Goal: Task Accomplishment & Management: Manage account settings

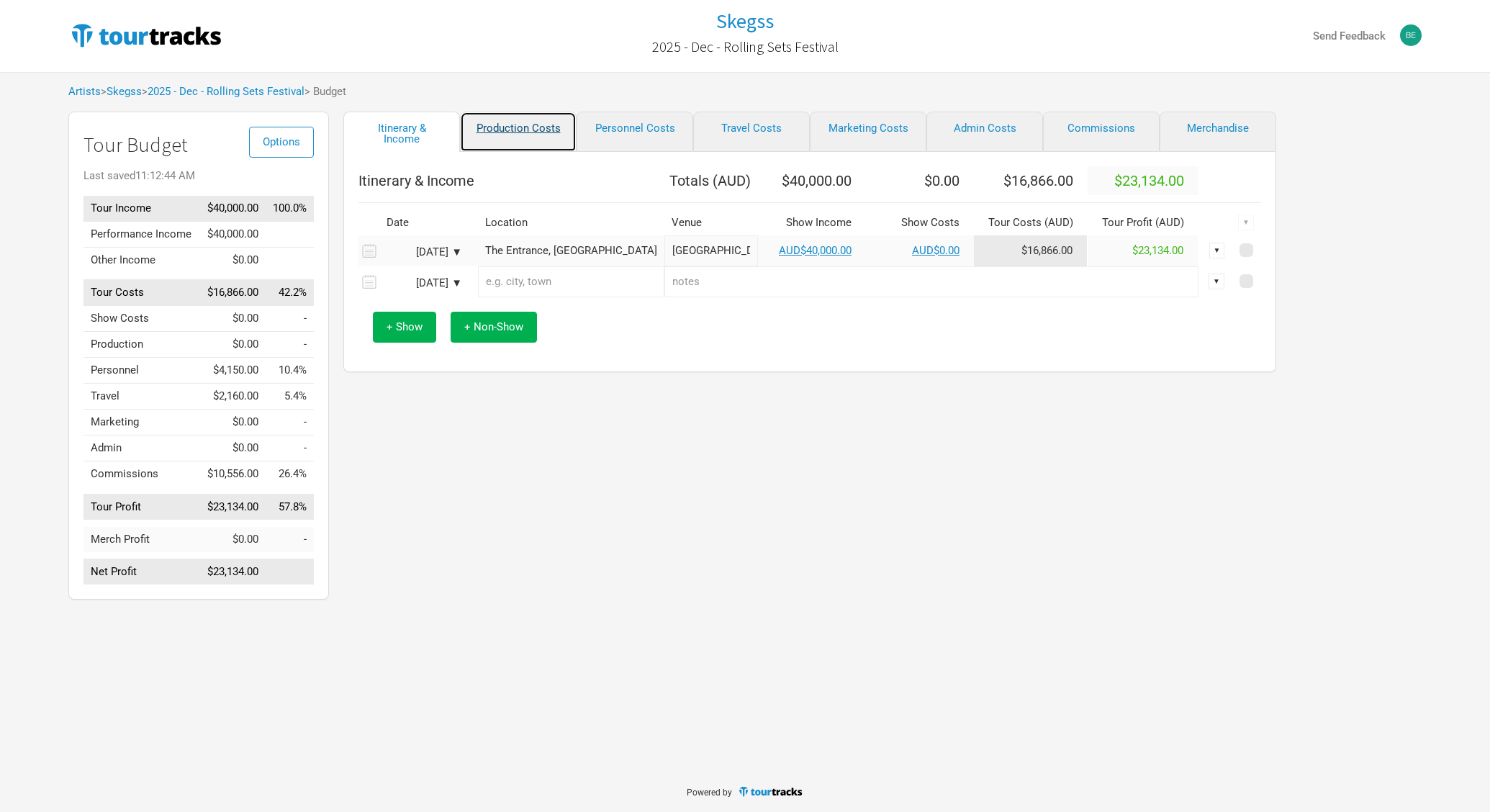
click at [526, 131] on link "Production Costs" at bounding box center [518, 131] width 117 height 41
select select "Shows"
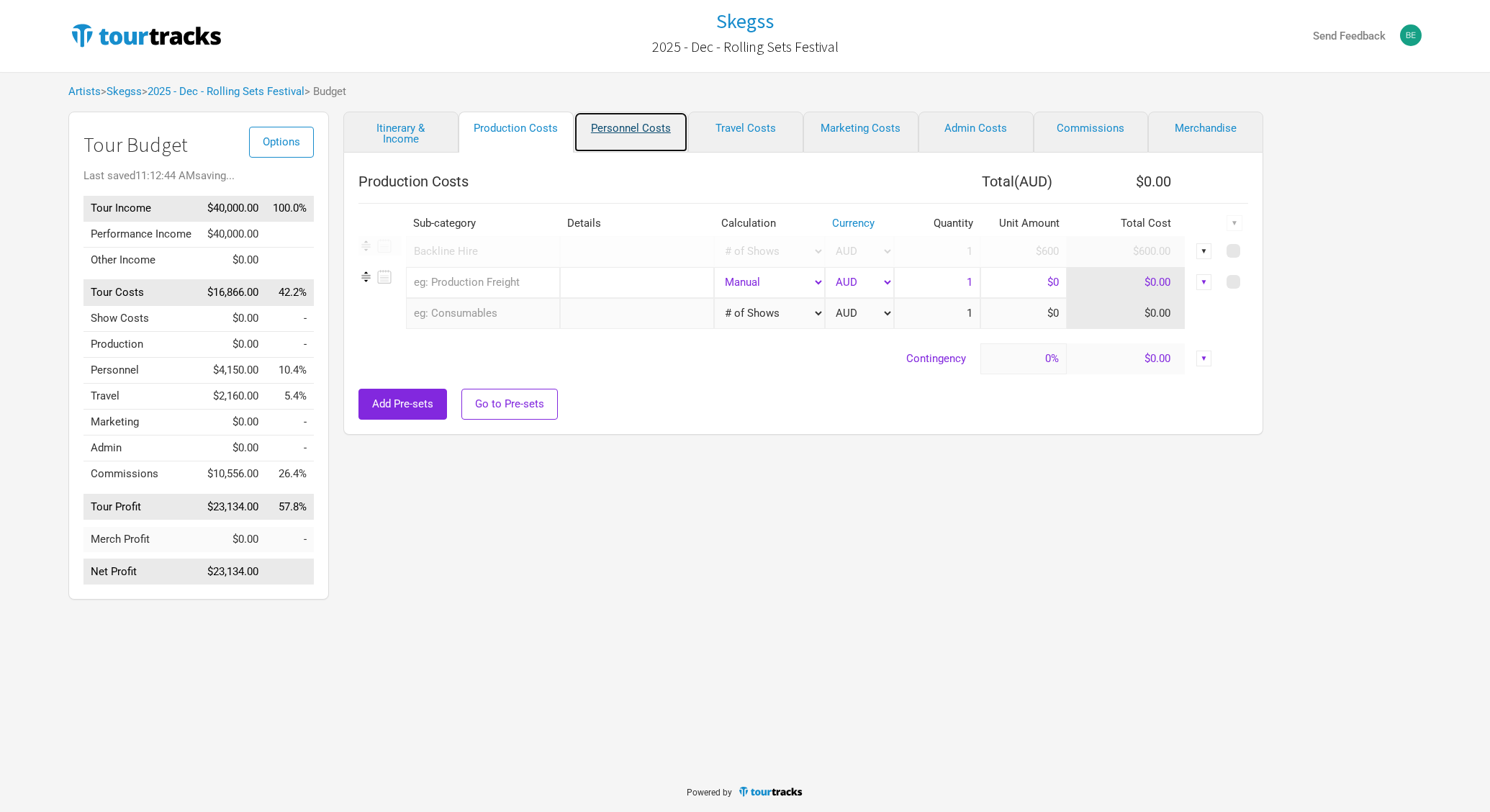
click at [577, 132] on link "Personnel Costs" at bounding box center [632, 131] width 115 height 41
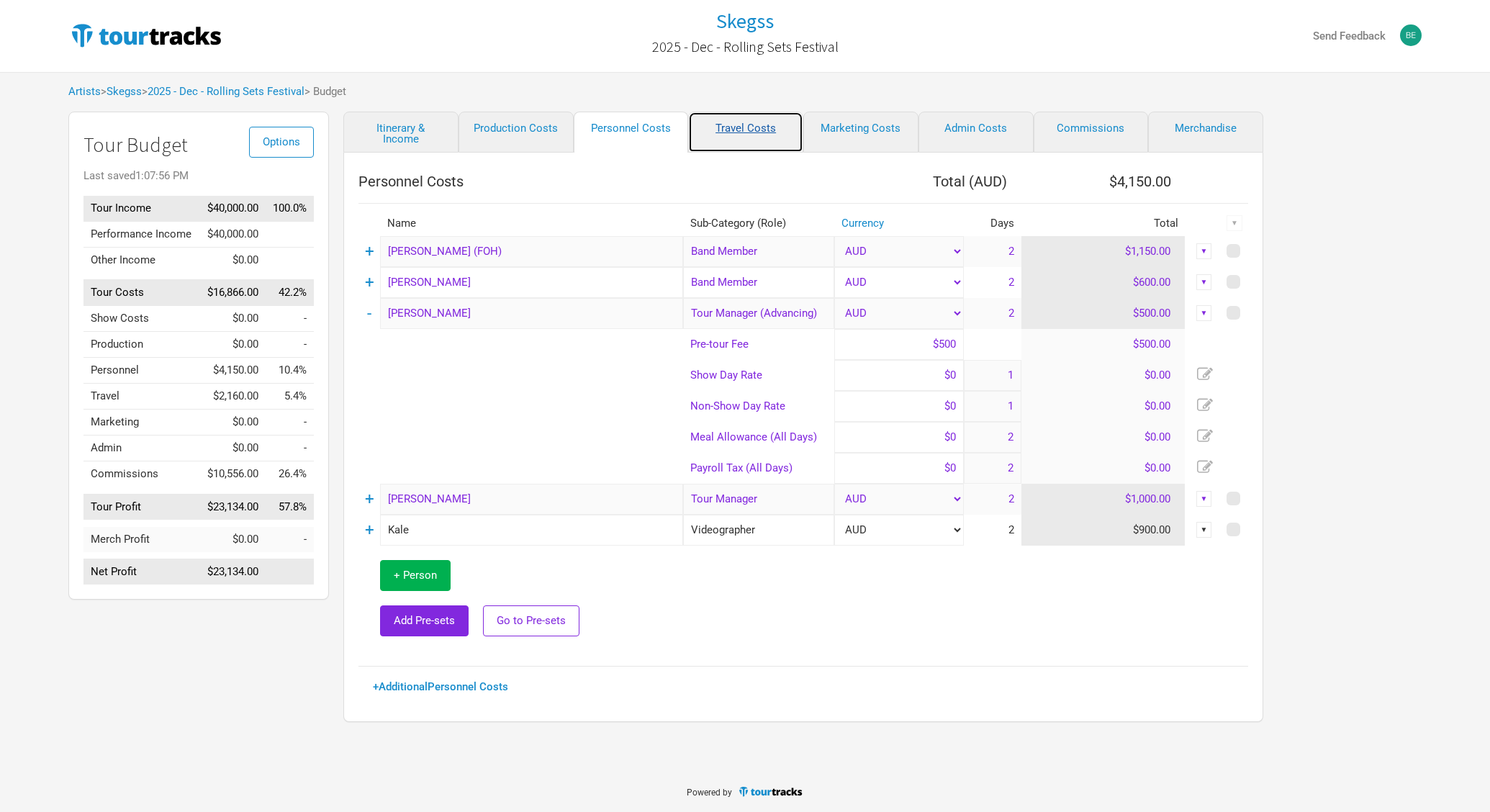
click at [757, 129] on link "Travel Costs" at bounding box center [746, 131] width 115 height 41
select select "Total Days"
select select "Show Days"
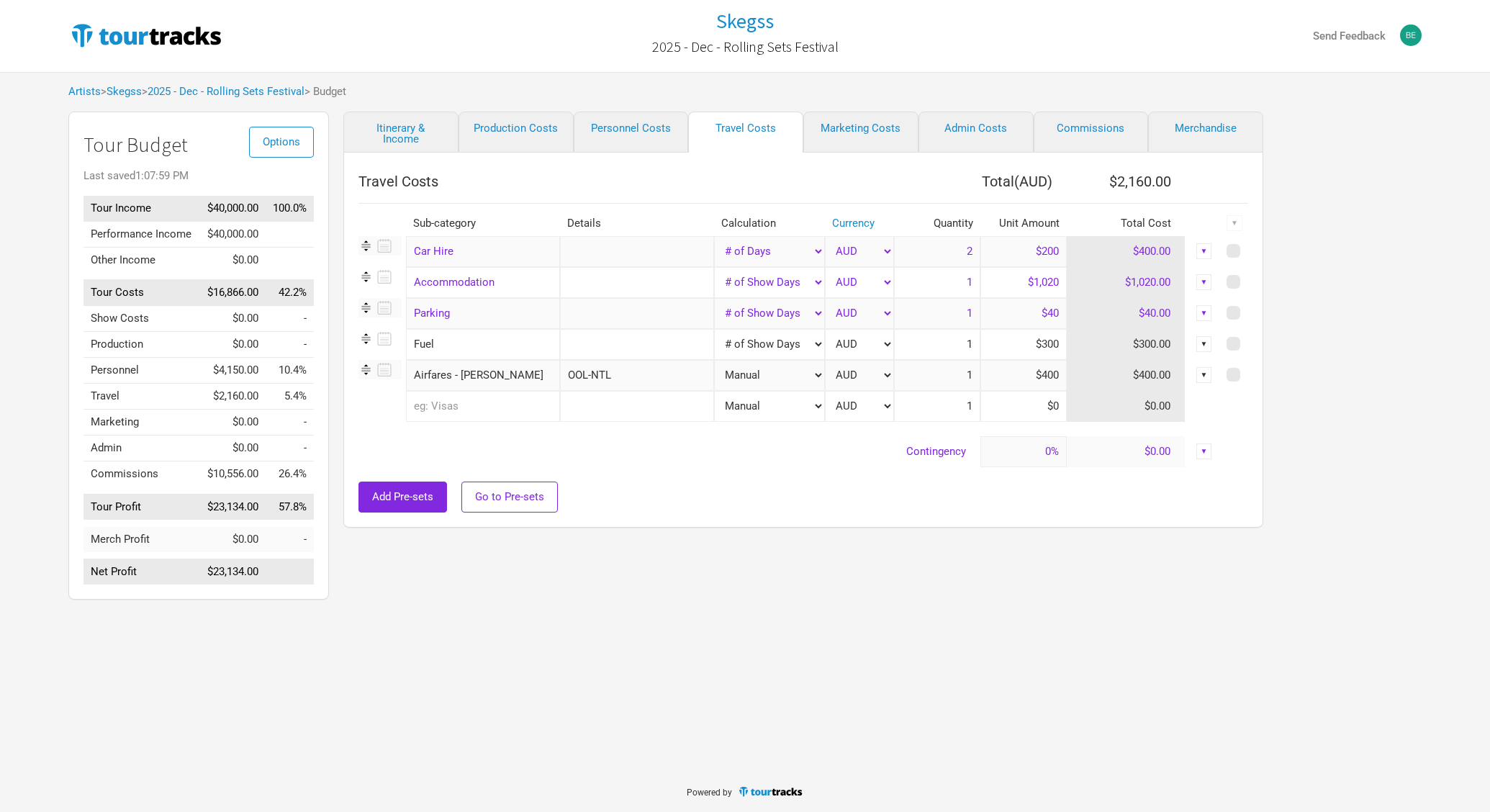
click at [1005, 278] on input "$1,020" at bounding box center [1024, 282] width 87 height 31
type input "$1,200"
click at [845, 156] on div "Travel Costs Total ( AUD ) $2,340.00 Sub-category Details Calculation Currency …" at bounding box center [804, 340] width 920 height 375
click at [869, 128] on link "Marketing Costs" at bounding box center [861, 131] width 115 height 41
select select "% of Gross"
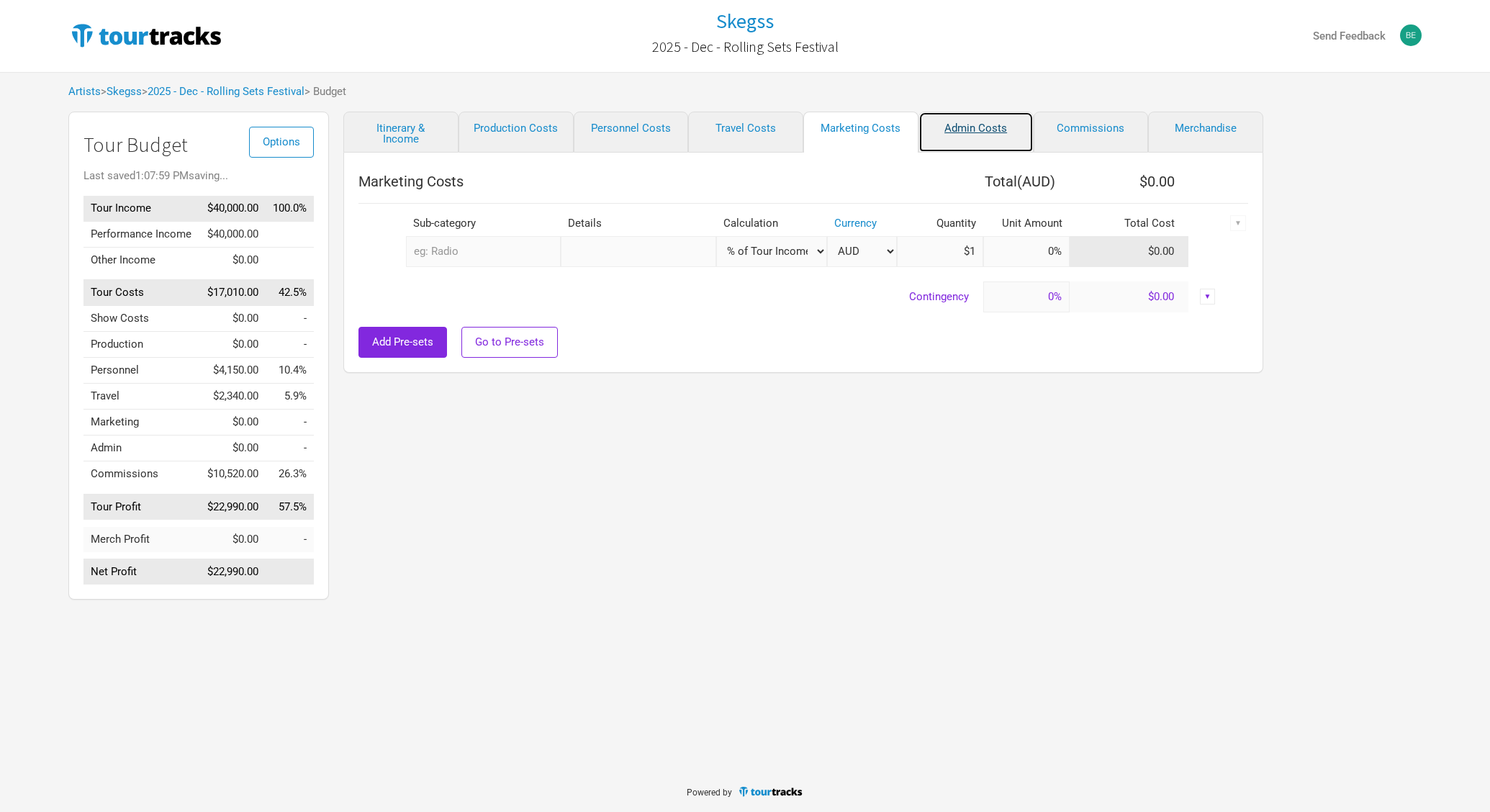
click at [978, 141] on link "Admin Costs" at bounding box center [976, 131] width 115 height 41
click at [1106, 142] on link "Commissions" at bounding box center [1092, 131] width 115 height 41
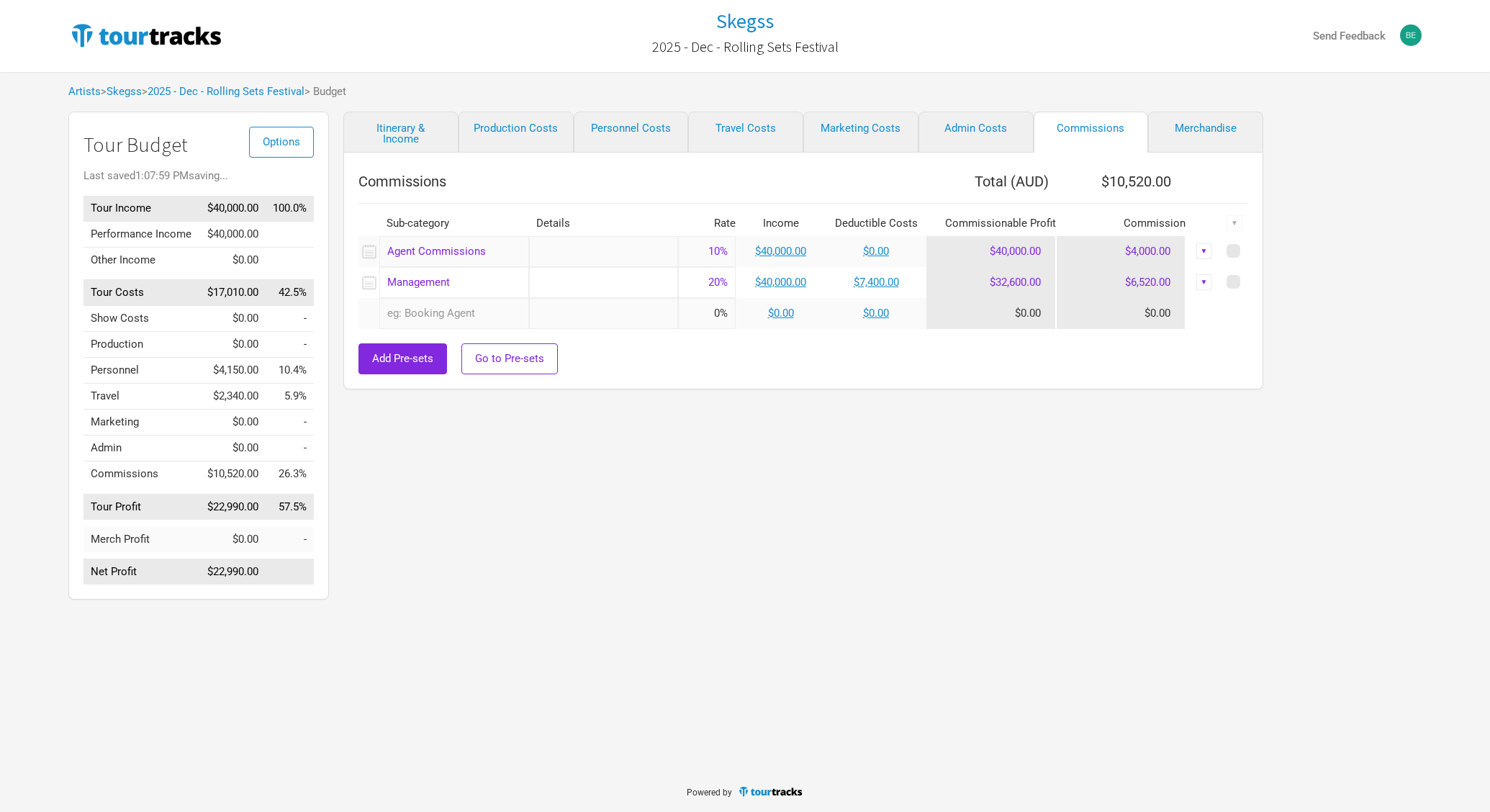
click at [1211, 153] on div "Commissions Total ( AUD ) $10,520.00 Sub-category Details Rate Income Deductibl…" at bounding box center [804, 271] width 920 height 237
click at [1209, 144] on link "Merchandise" at bounding box center [1206, 131] width 115 height 41
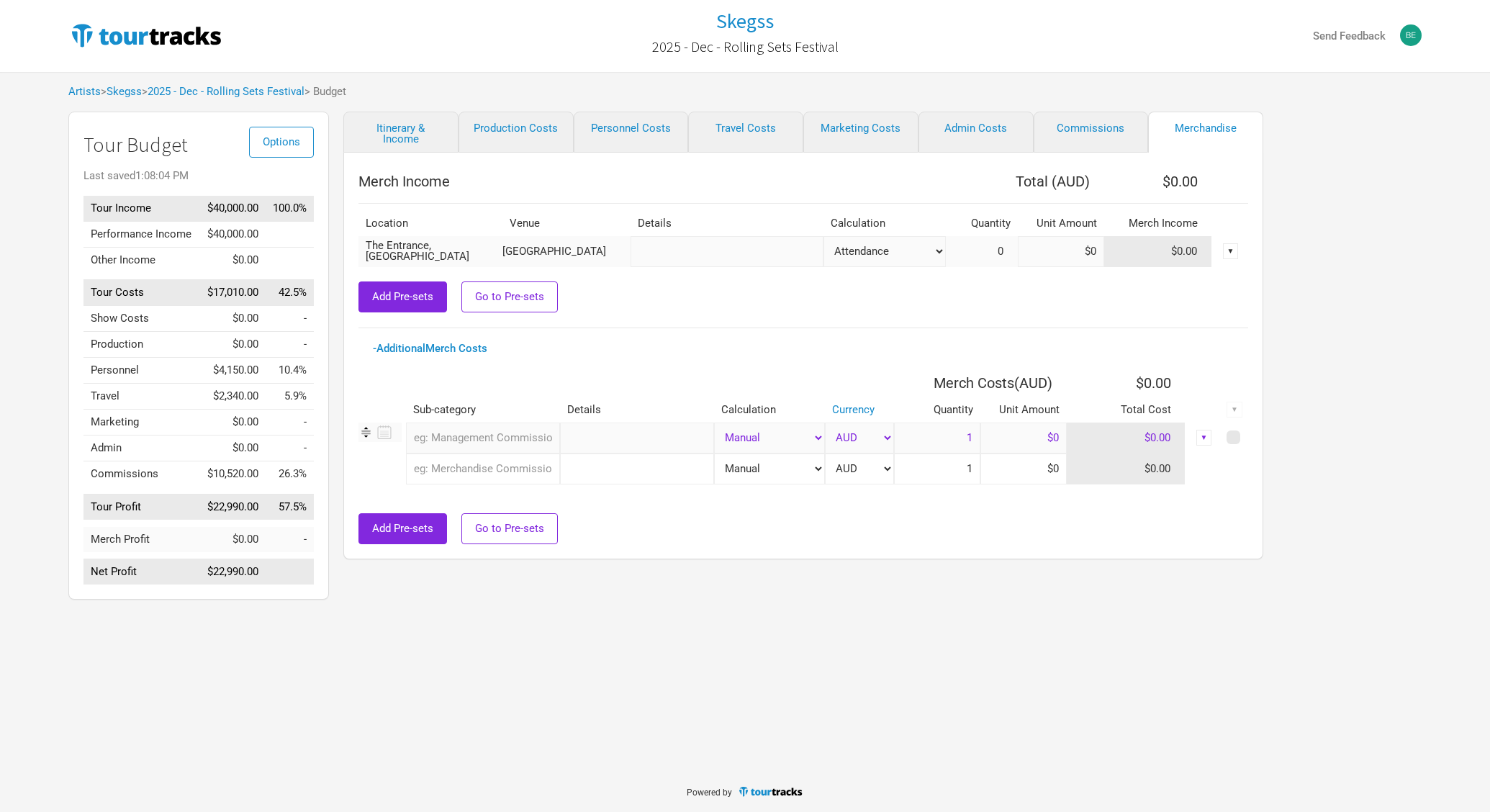
click at [150, 92] on span "> 2025 - Dec - Rolling Sets Festival" at bounding box center [223, 92] width 162 height 10
click at [138, 92] on link "Skegss" at bounding box center [124, 92] width 35 height 13
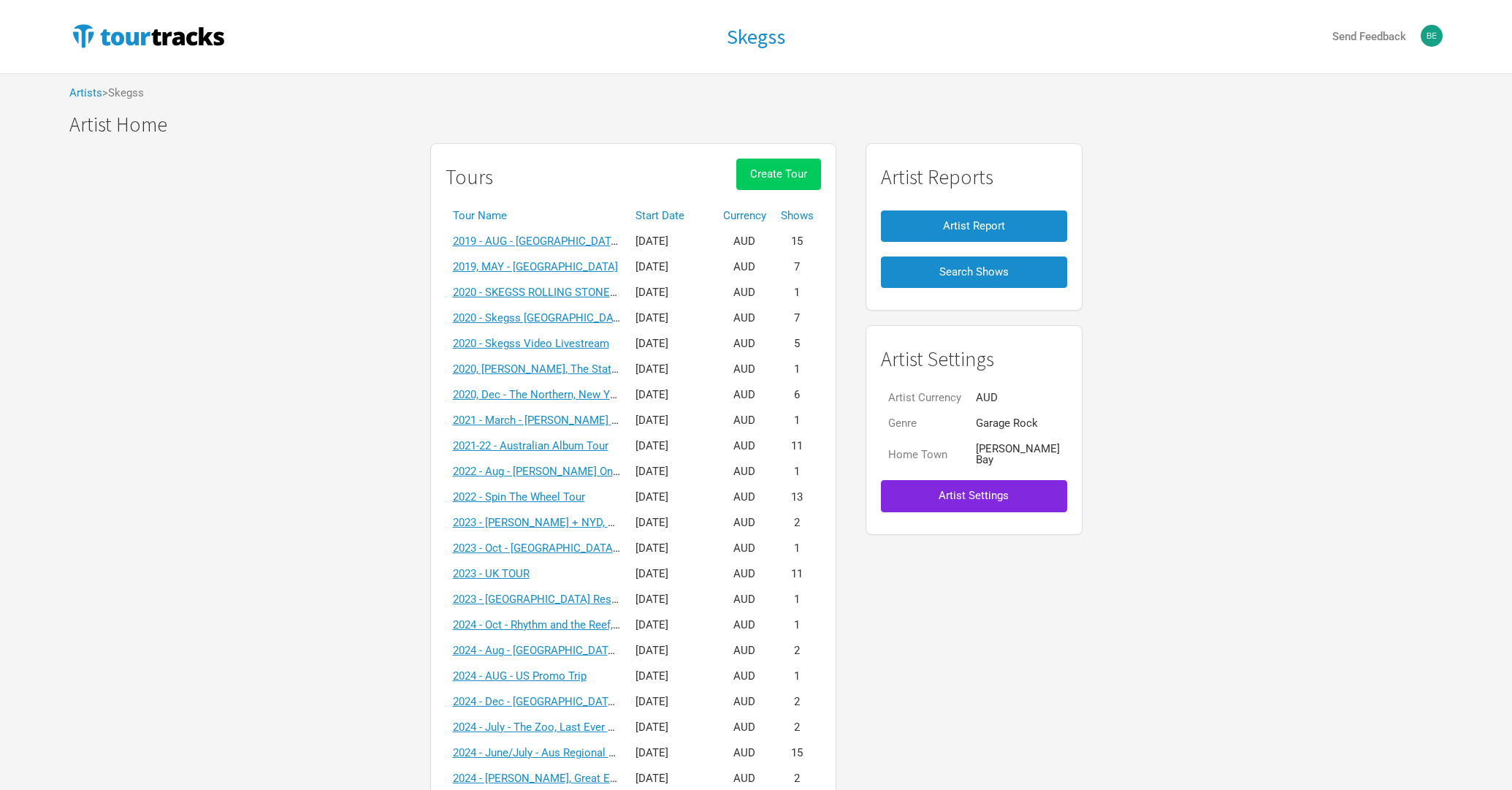
click at [808, 172] on span "Create Tour" at bounding box center [778, 174] width 57 height 13
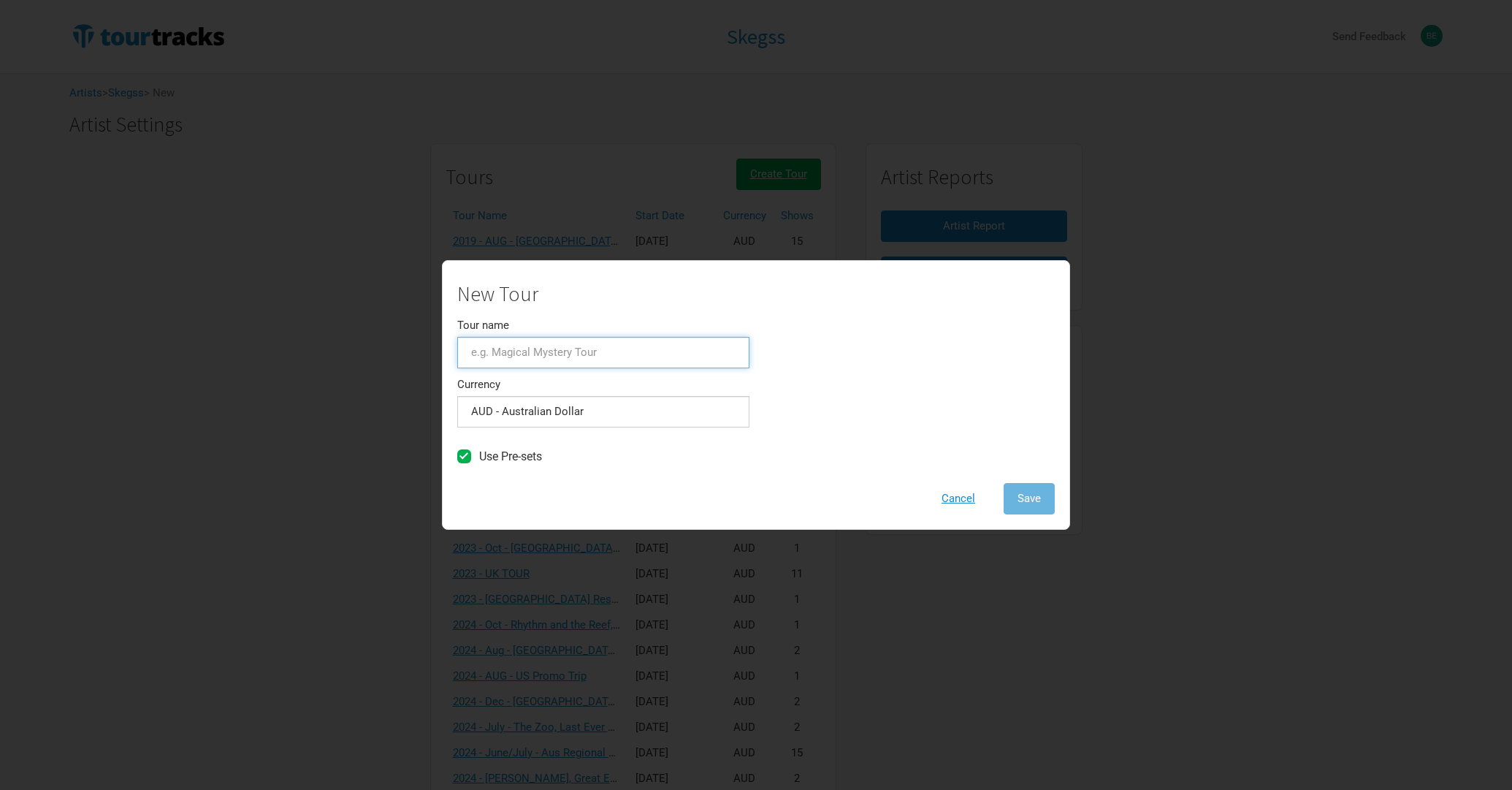
click at [577, 341] on input "Tour name" at bounding box center [603, 353] width 292 height 32
click at [1192, 174] on div "New Tour Tour name 2025 - Currency AUD - Australian Dollar 1 selection Use Pre-…" at bounding box center [756, 395] width 1512 height 790
click at [1367, 363] on div "New Tour Tour name 2025 - Currency AUD - Australian Dollar 1 selection Use Pre-…" at bounding box center [756, 395] width 1512 height 790
click at [721, 346] on input "2025 -" at bounding box center [603, 353] width 292 height 32
type input "2025 - Nov - Changing Tides, [GEOGRAPHIC_DATA]"
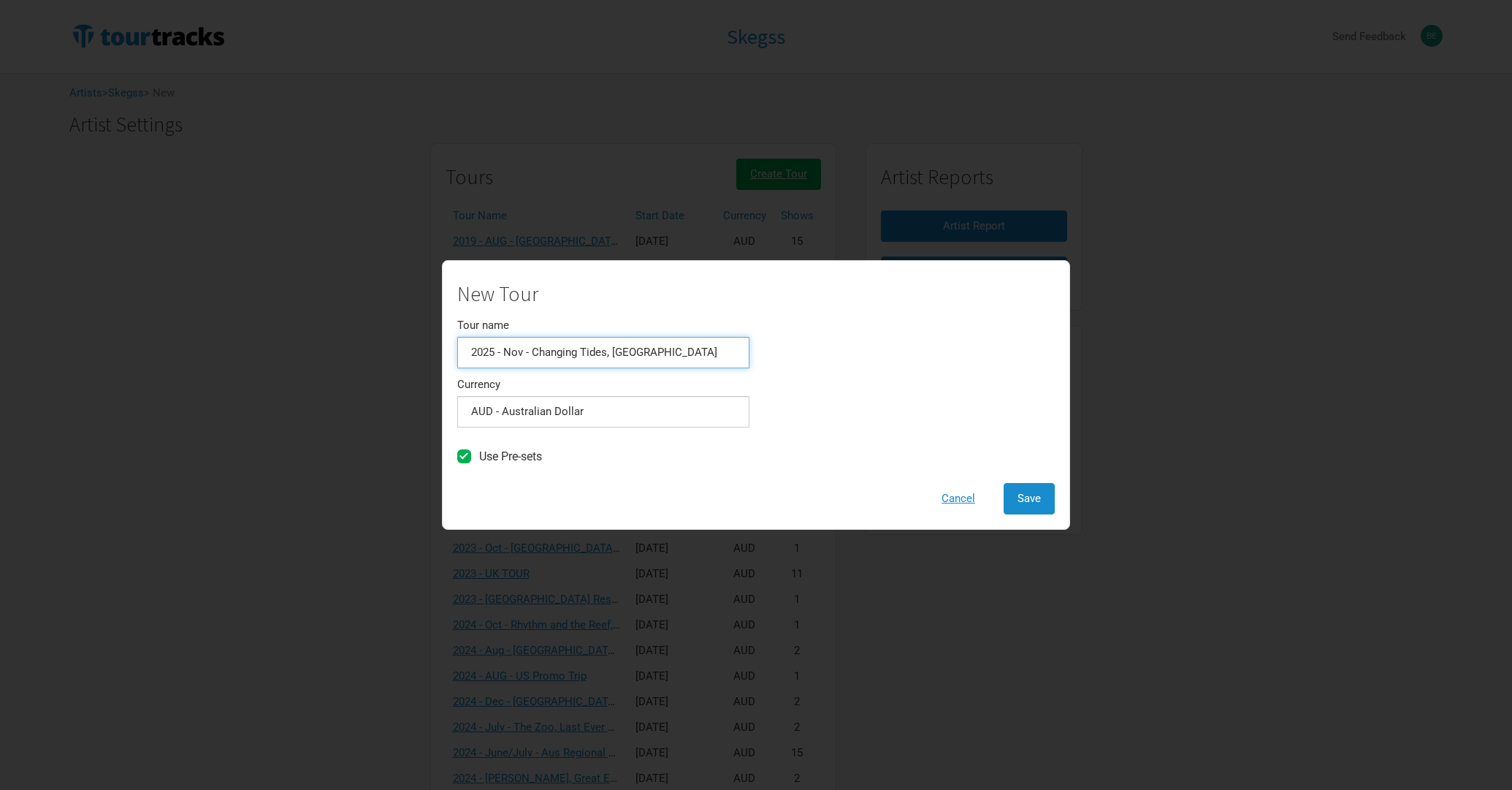
click at [1004, 483] on button "Save" at bounding box center [1029, 499] width 51 height 32
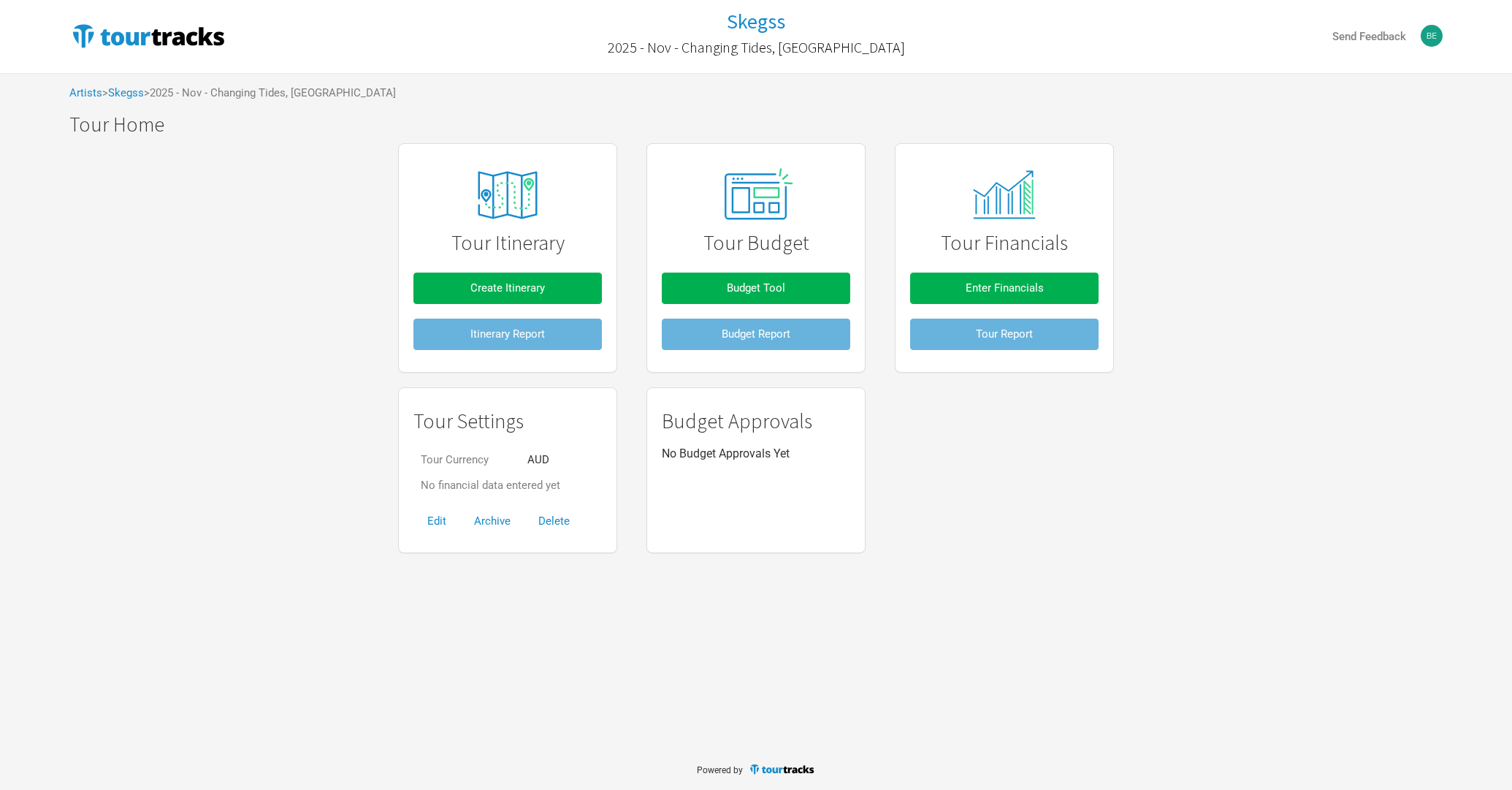
click at [1405, 286] on div "Tour Itinerary Create Itinerary Itinerary Report Tour Budget Budget Tool Budget…" at bounding box center [756, 348] width 1403 height 425
click at [536, 296] on button "Create Itinerary" at bounding box center [508, 288] width 189 height 32
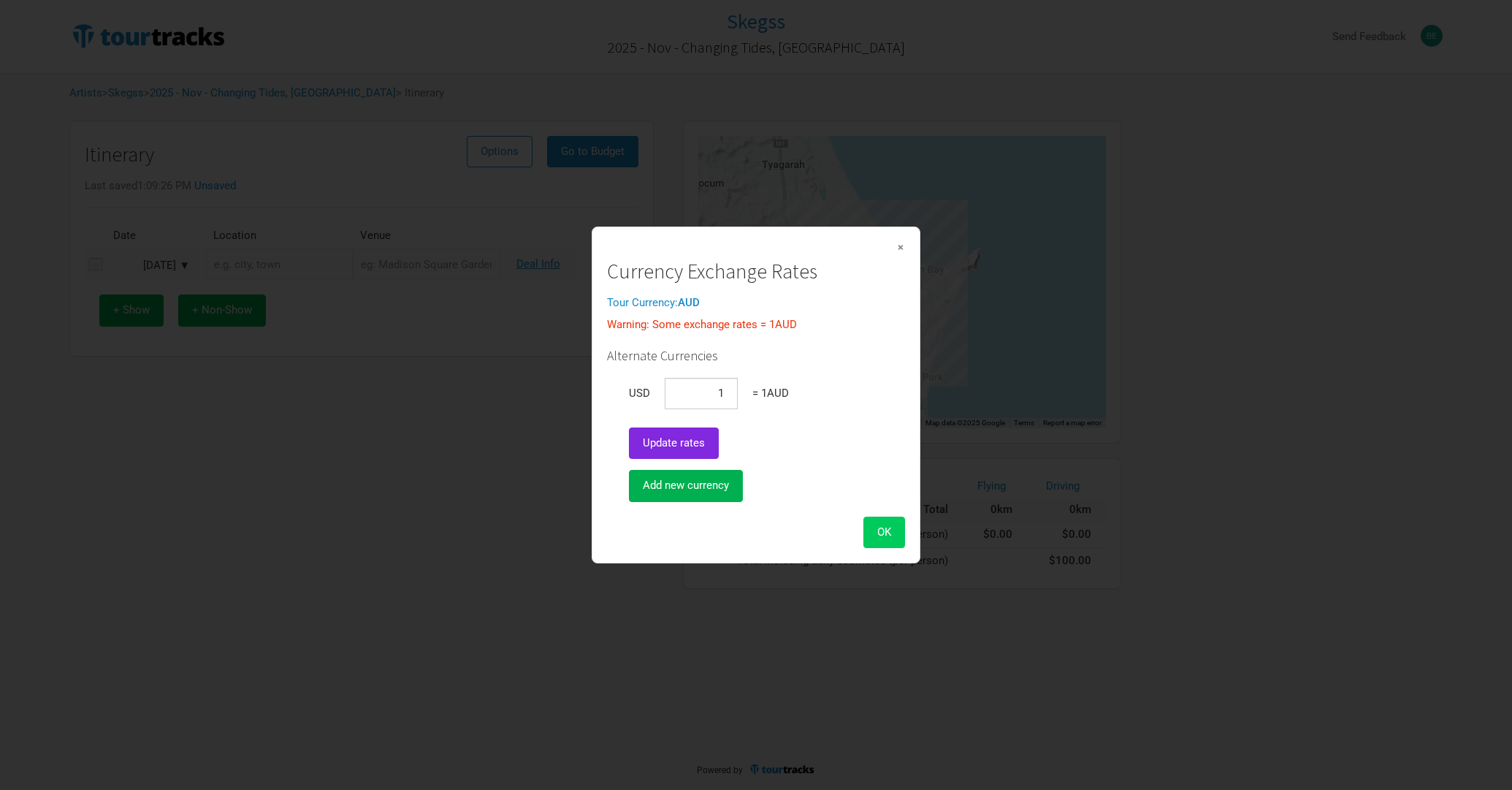
click at [901, 527] on button "OK" at bounding box center [883, 532] width 41 height 32
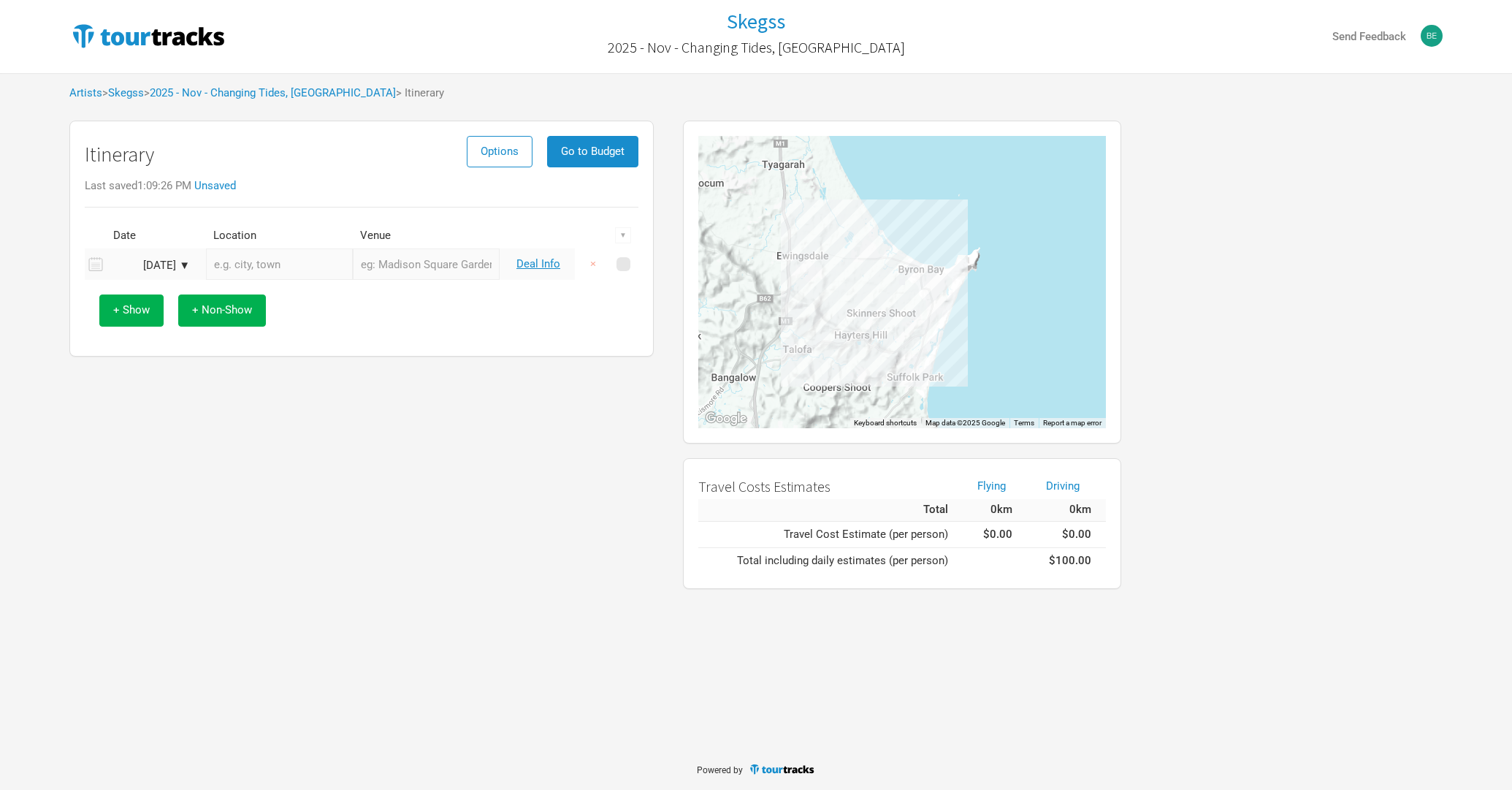
click at [248, 252] on input "text" at bounding box center [279, 264] width 147 height 32
click at [182, 257] on td "[DATE] ▼" at bounding box center [153, 264] width 95 height 32
click at [181, 257] on td "[DATE] ▼" at bounding box center [153, 264] width 95 height 32
click at [184, 267] on div "[DATE] ▼" at bounding box center [149, 265] width 80 height 11
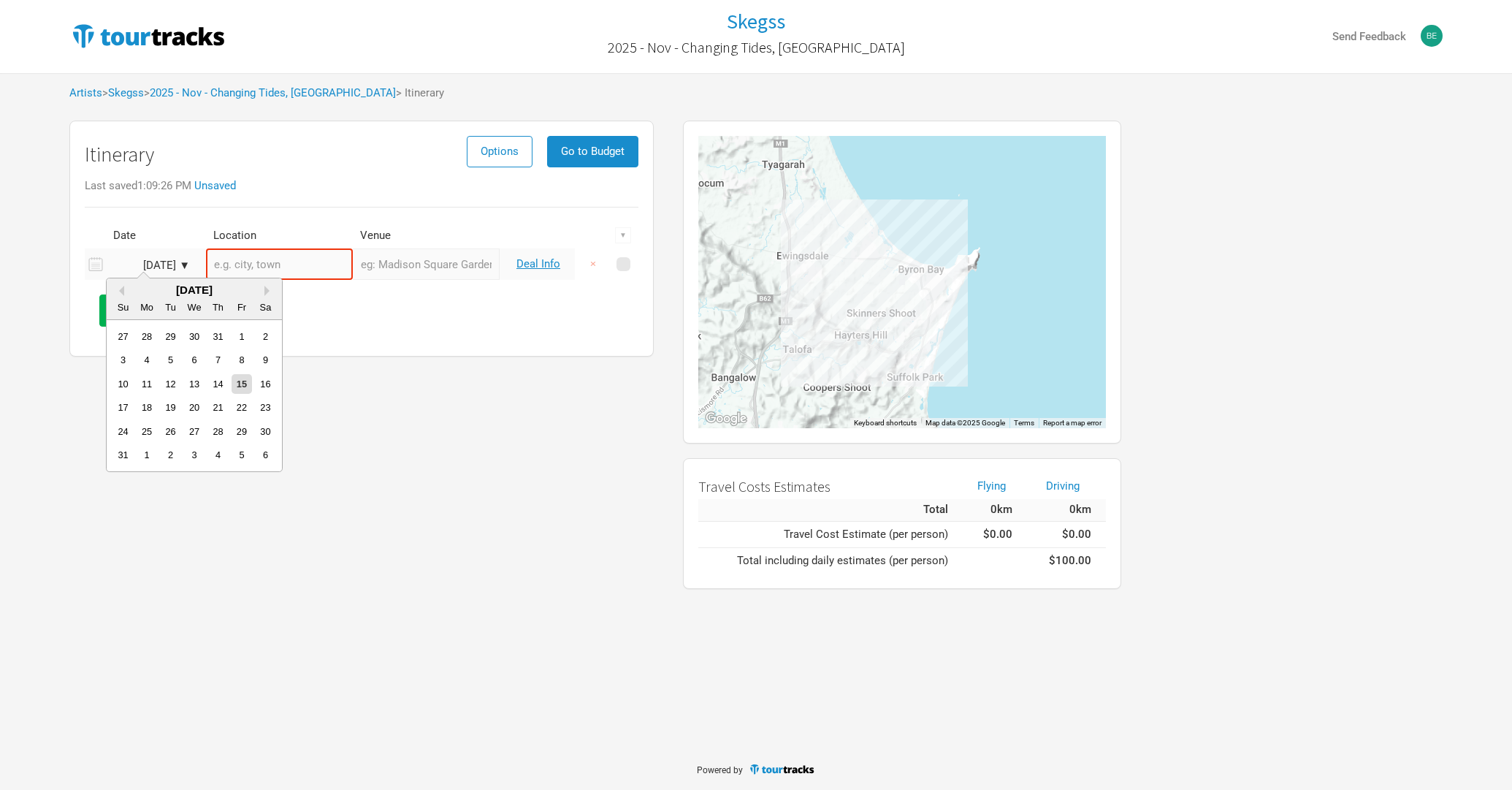
click at [182, 264] on div "[DATE] ▼" at bounding box center [149, 265] width 80 height 11
click at [181, 263] on div "[DATE] ▼" at bounding box center [149, 265] width 80 height 11
click at [265, 291] on button "Next Month" at bounding box center [269, 290] width 11 height 11
click at [264, 291] on button "Next Month" at bounding box center [269, 290] width 11 height 11
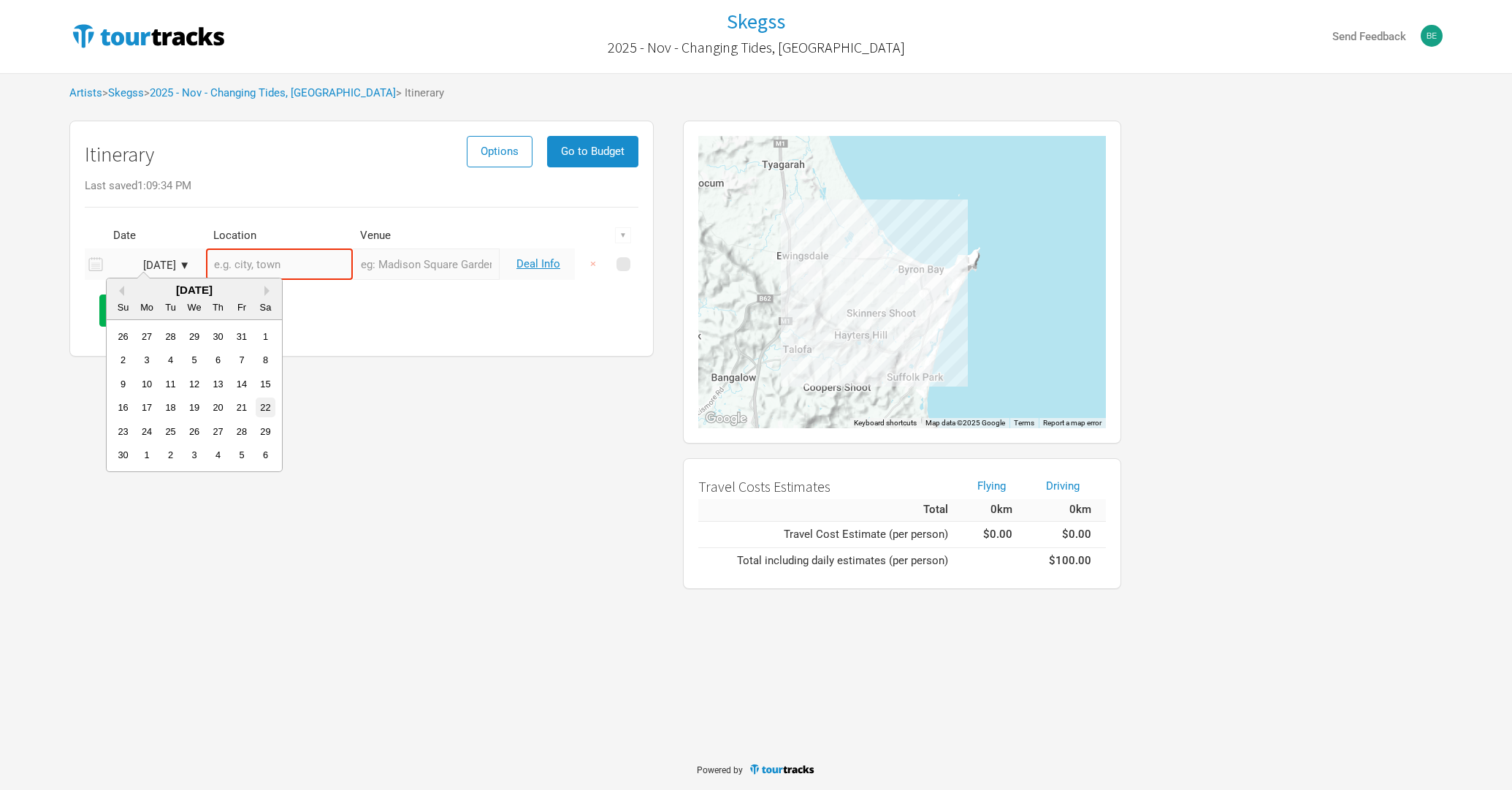
click at [264, 410] on div "22" at bounding box center [265, 407] width 20 height 20
click at [231, 324] on button "+ Non-Show" at bounding box center [222, 310] width 88 height 32
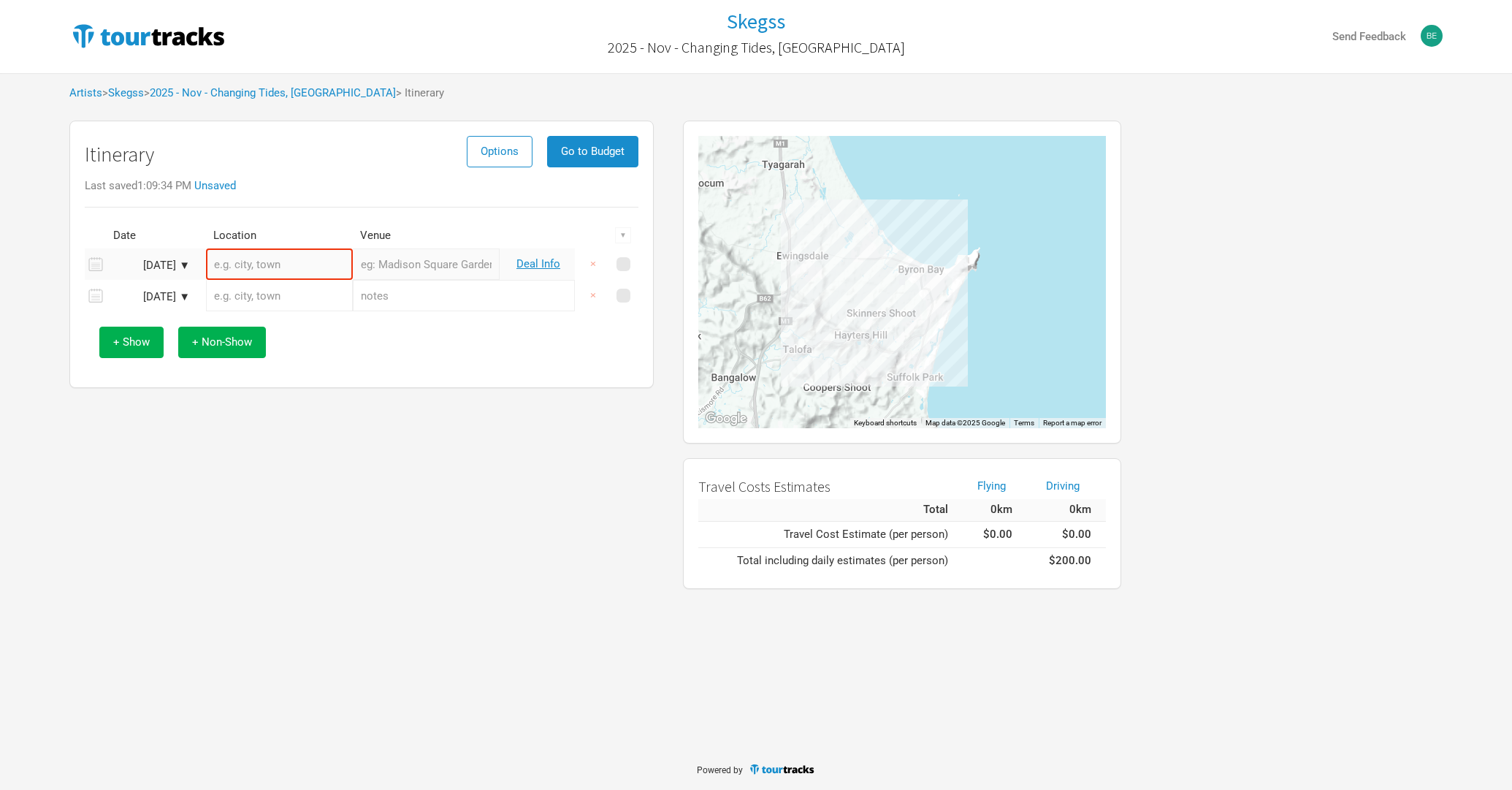
click at [405, 306] on input "text" at bounding box center [464, 295] width 222 height 32
type input "Travel"
click at [542, 257] on link "Deal Info" at bounding box center [538, 264] width 44 height 13
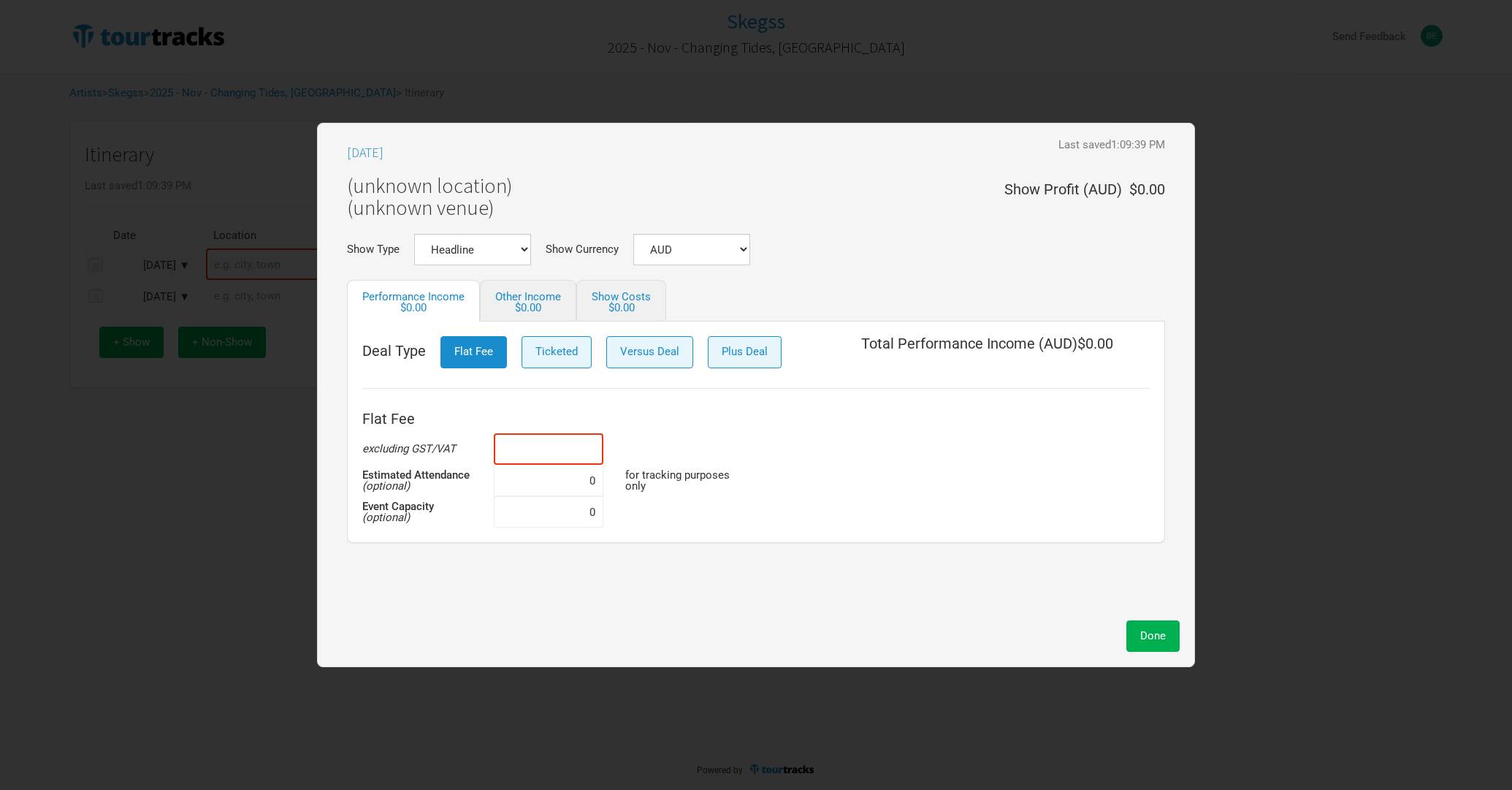
click at [589, 445] on input at bounding box center [548, 449] width 109 height 32
type input "$50,000"
click at [1149, 624] on button "Done" at bounding box center [1154, 636] width 54 height 32
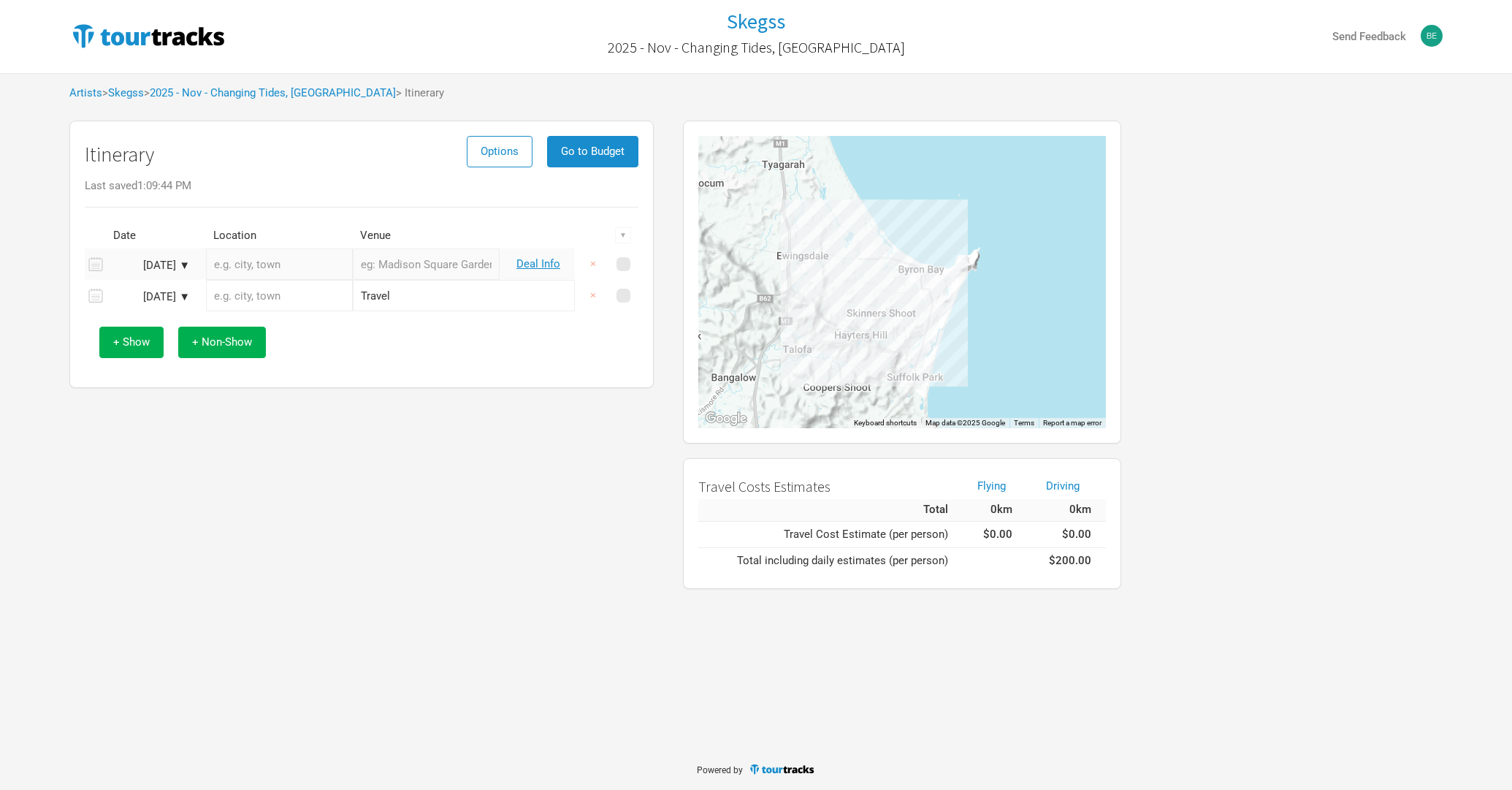
click at [260, 272] on input "text" at bounding box center [279, 264] width 147 height 32
type input "Kiama [GEOGRAPHIC_DATA], [GEOGRAPHIC_DATA]"
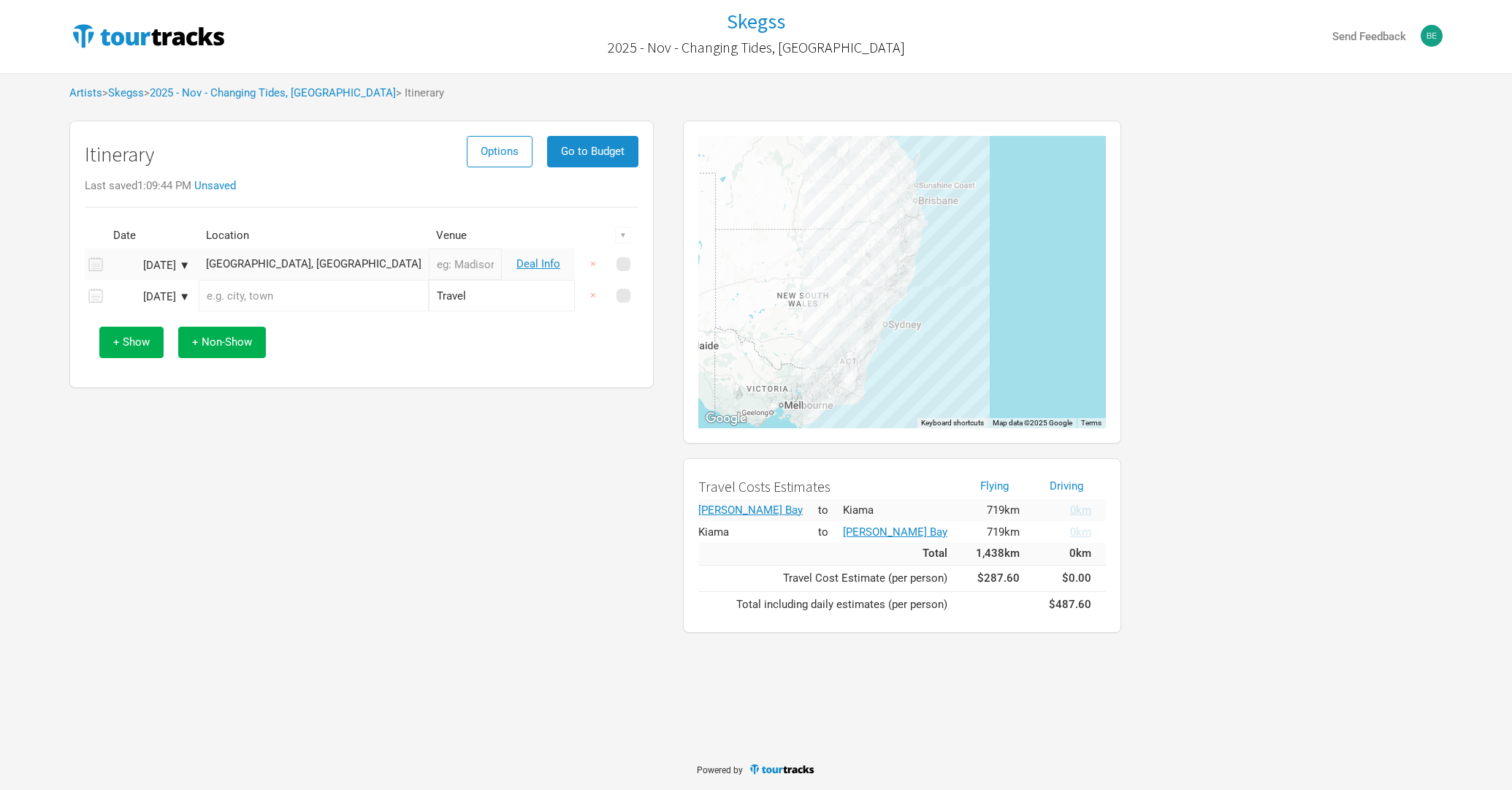
click at [429, 264] on input "text" at bounding box center [466, 264] width 73 height 32
type input "Changing Tides Festival"
click at [574, 155] on span "Go to Budget" at bounding box center [593, 151] width 63 height 13
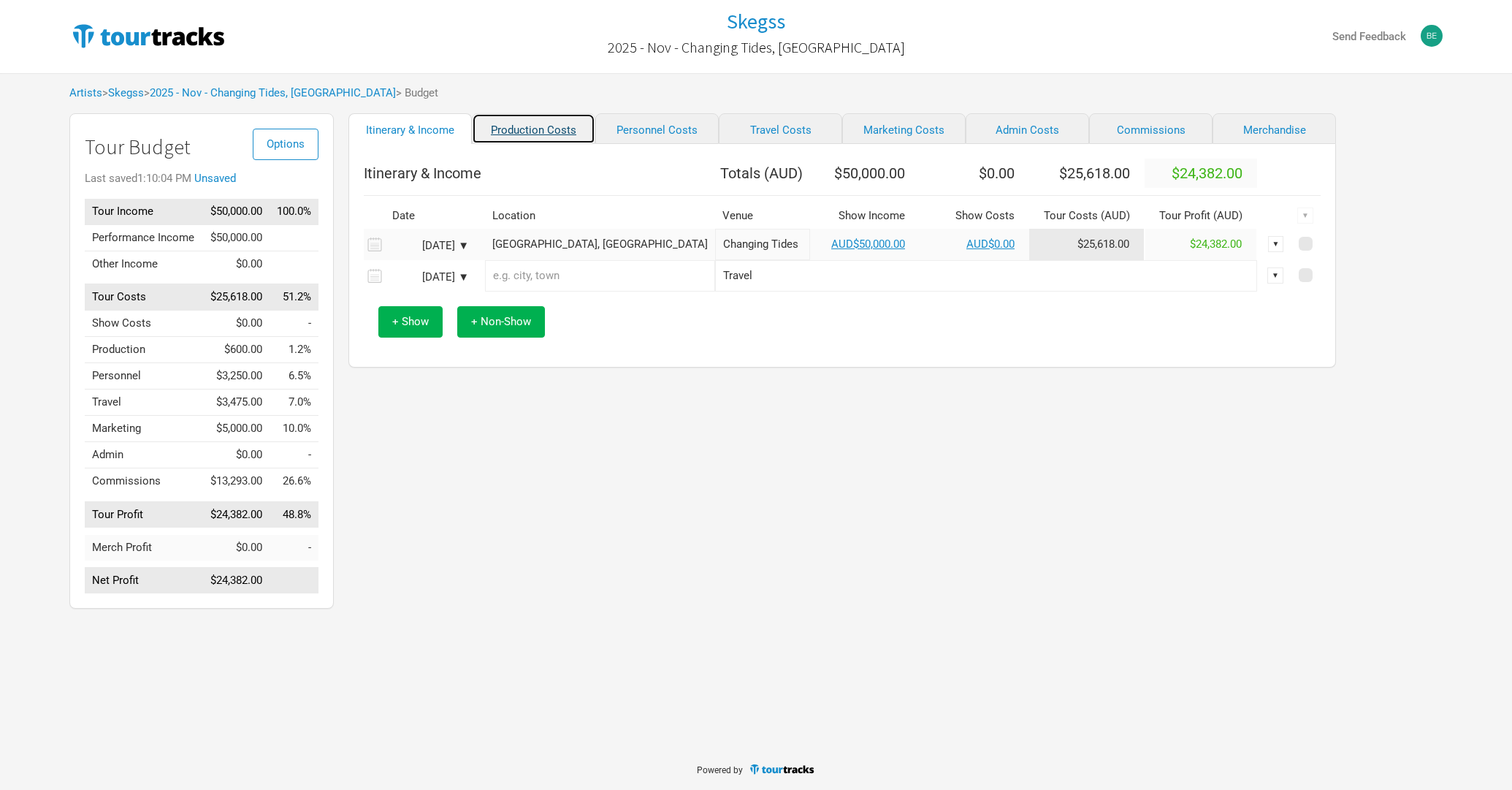
click at [534, 142] on link "Production Costs" at bounding box center [534, 128] width 124 height 31
select select "Shows"
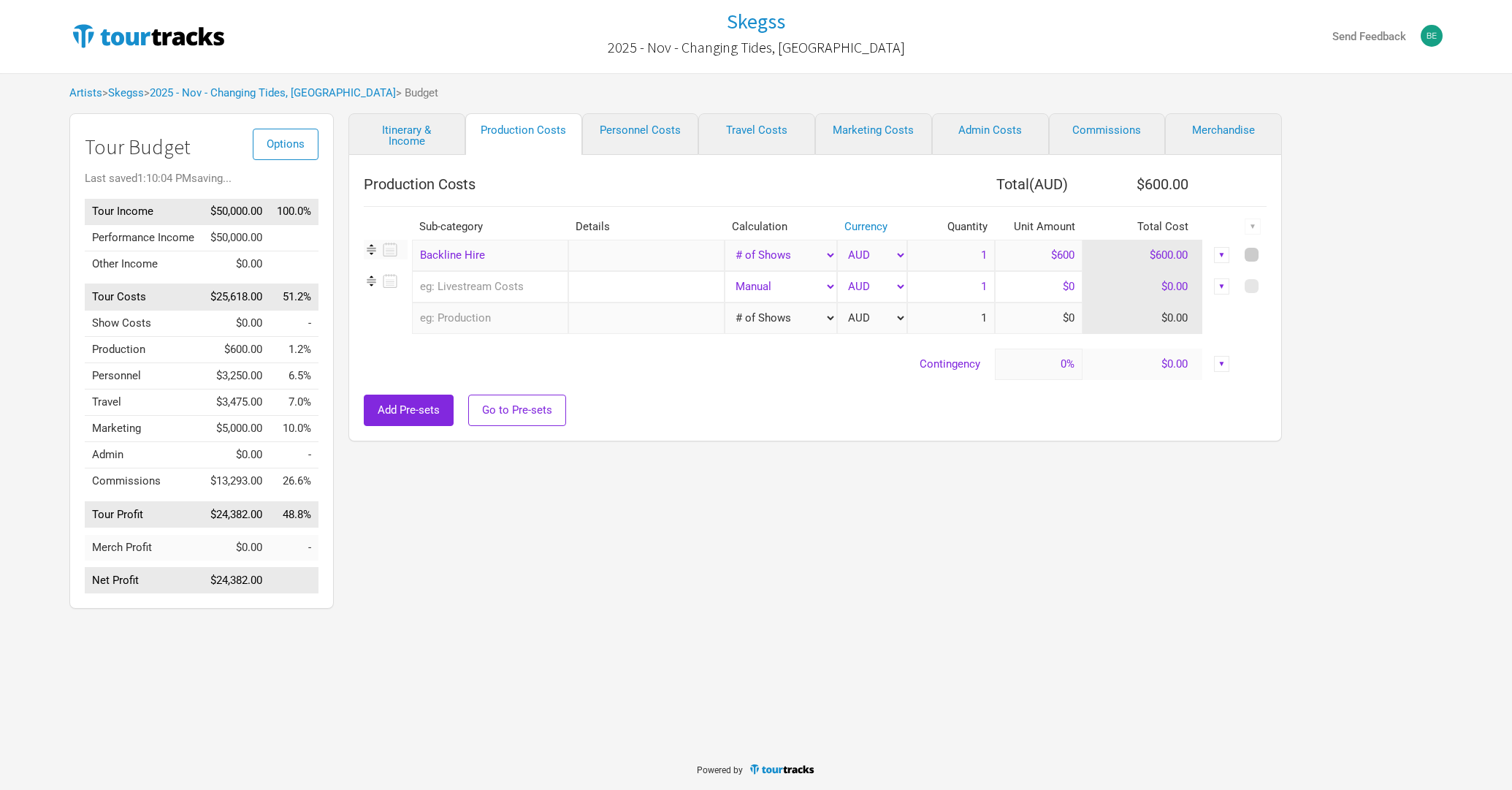
click at [1255, 258] on span at bounding box center [1251, 254] width 13 height 13
click at [1267, 258] on input "checkbox" at bounding box center [1271, 256] width 10 height 10
click at [1256, 224] on div "▼" at bounding box center [1252, 226] width 16 height 16
click at [1200, 279] on link "Hide" at bounding box center [1214, 274] width 78 height 11
checkbox input "false"
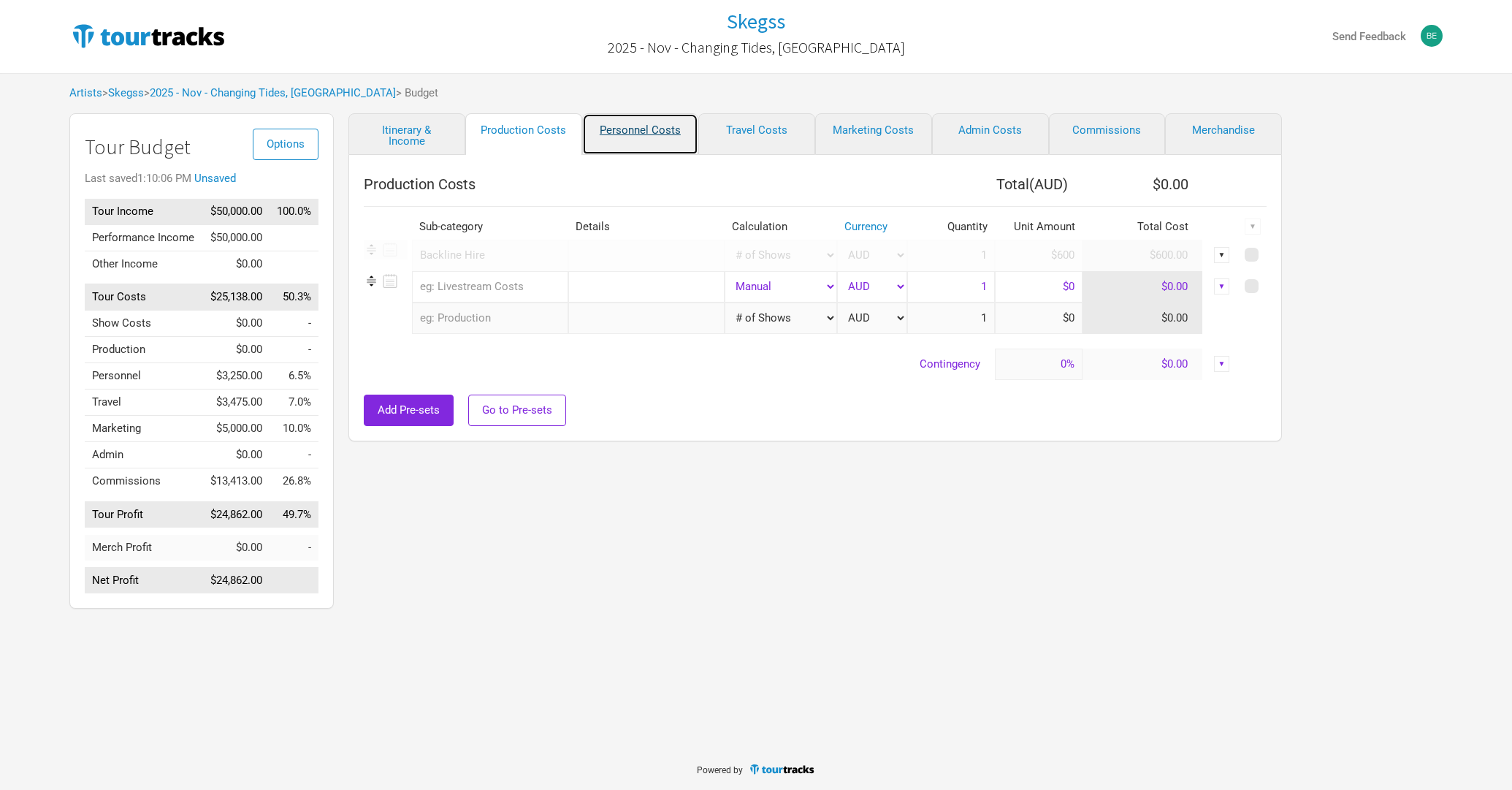
click at [668, 134] on link "Personnel Costs" at bounding box center [641, 133] width 117 height 41
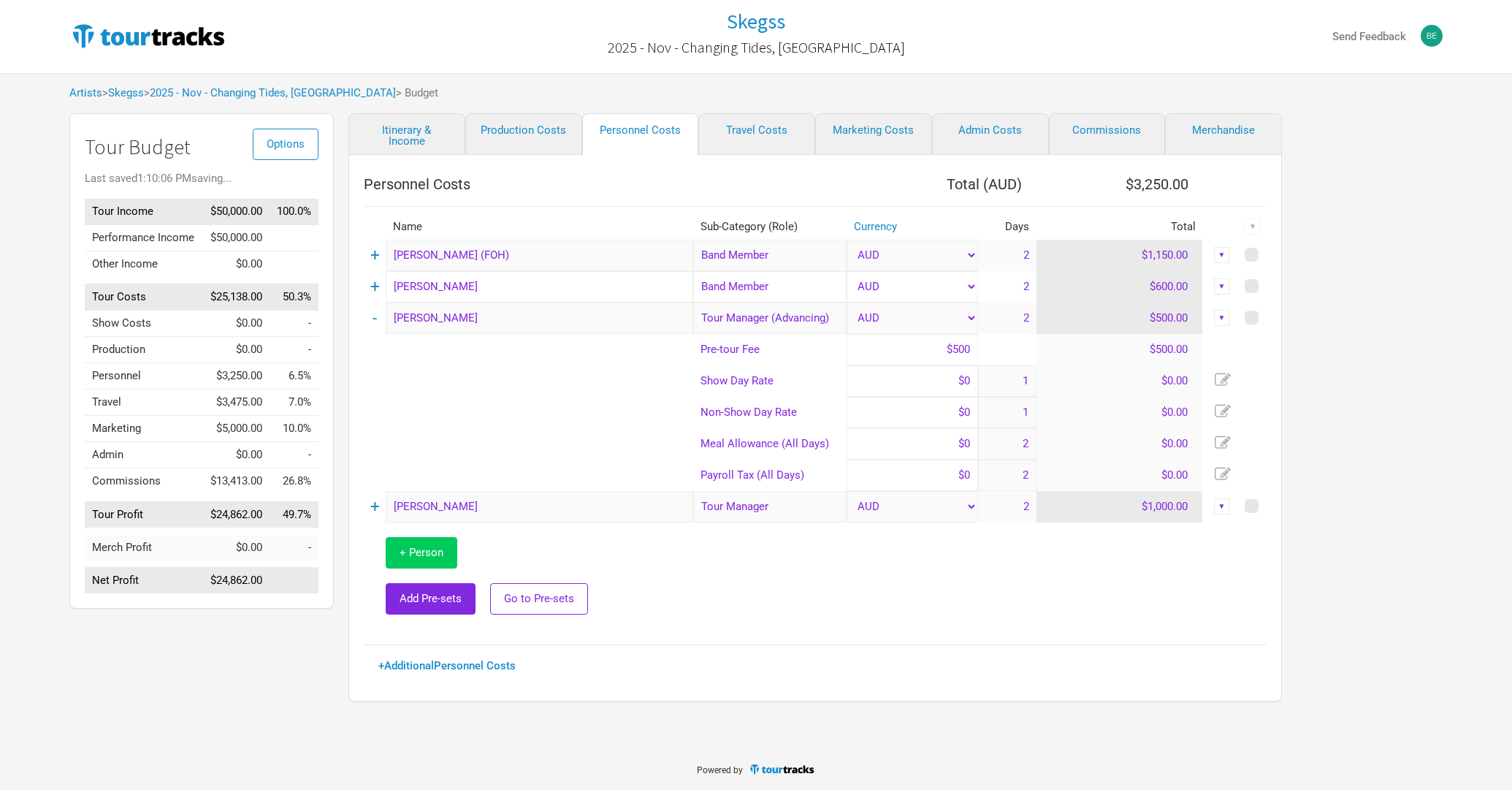
click at [435, 560] on button "+ Person" at bounding box center [422, 552] width 72 height 32
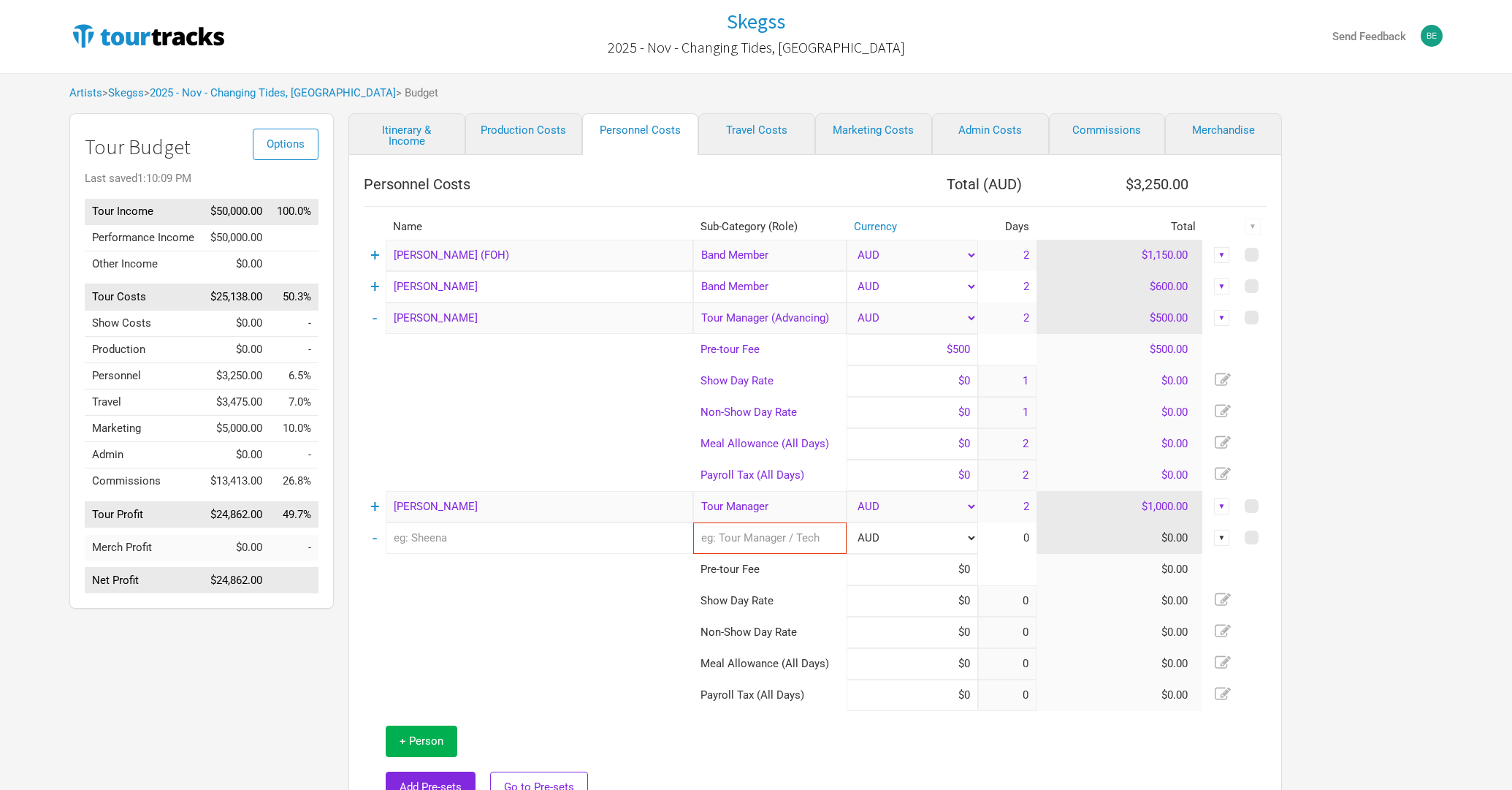
type input "1"
type input "2"
click at [490, 542] on input "text" at bounding box center [539, 538] width 308 height 32
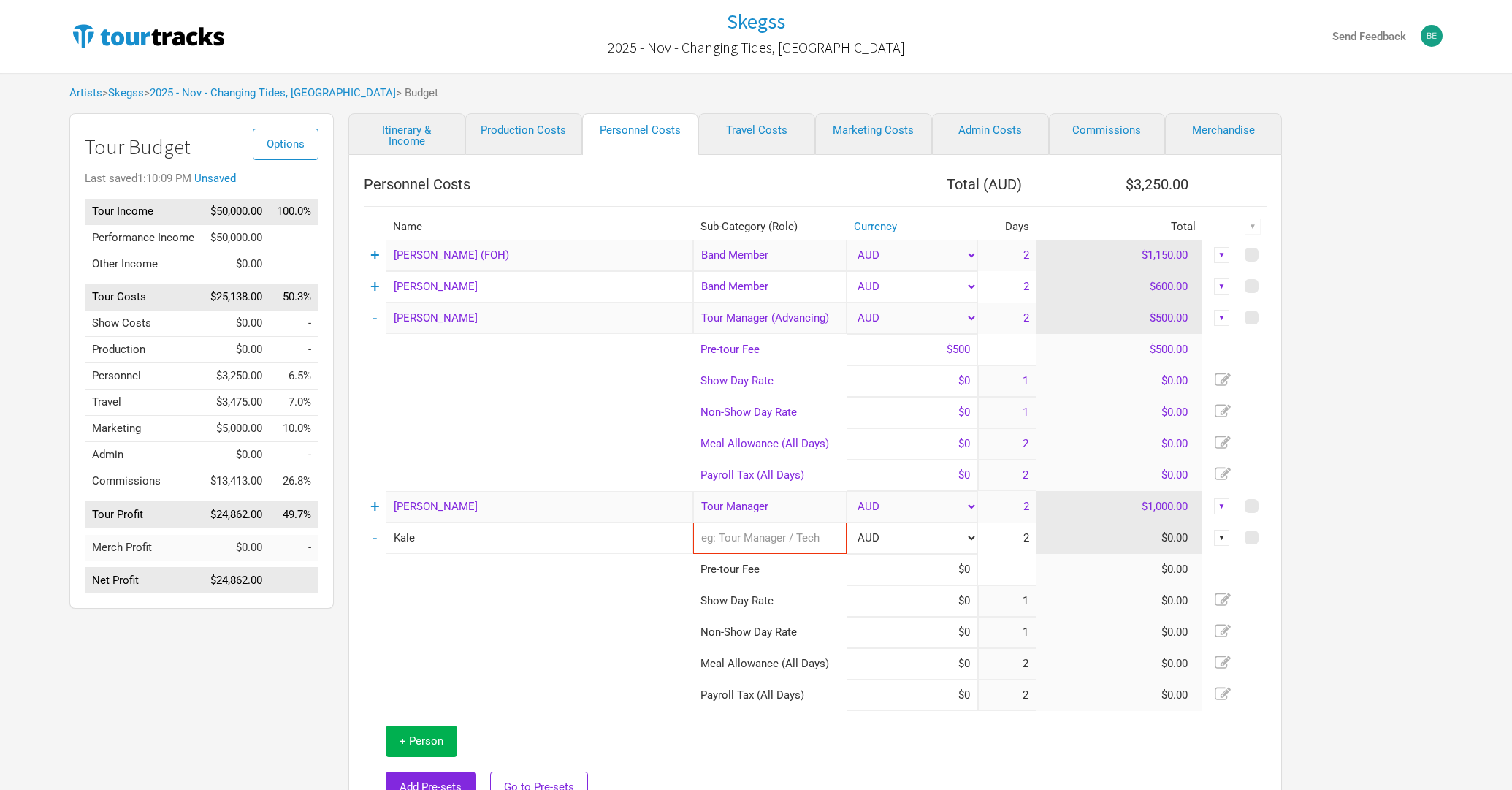
type input "Kale"
type input "vide"
type input "video"
type input "Videographer"
click at [915, 605] on input at bounding box center [912, 601] width 131 height 32
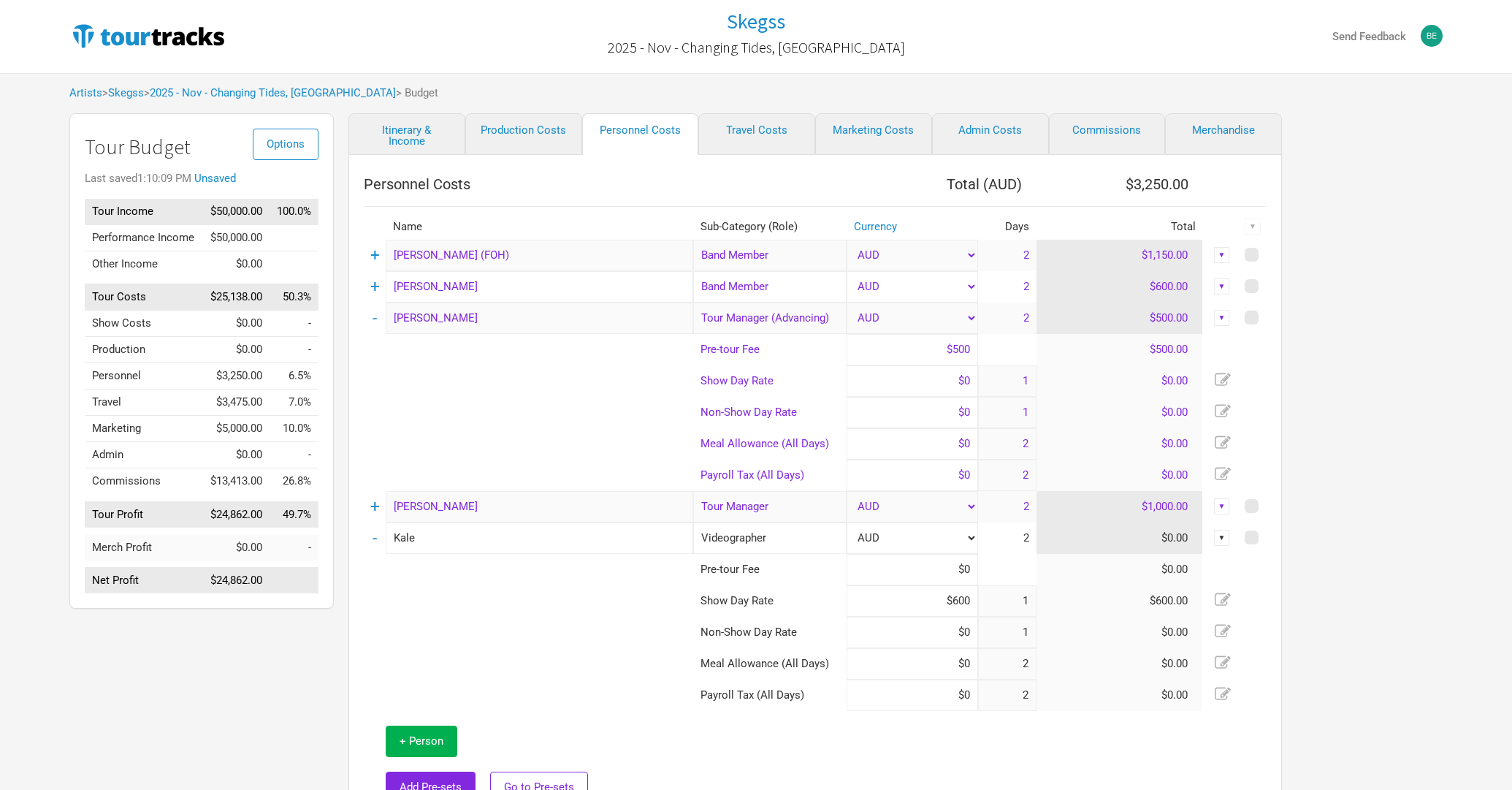
type input "$600"
type input "$300"
click at [607, 627] on td at bounding box center [529, 633] width 330 height 32
click at [734, 135] on link "Travel Costs" at bounding box center [757, 133] width 117 height 41
select select "Total Days"
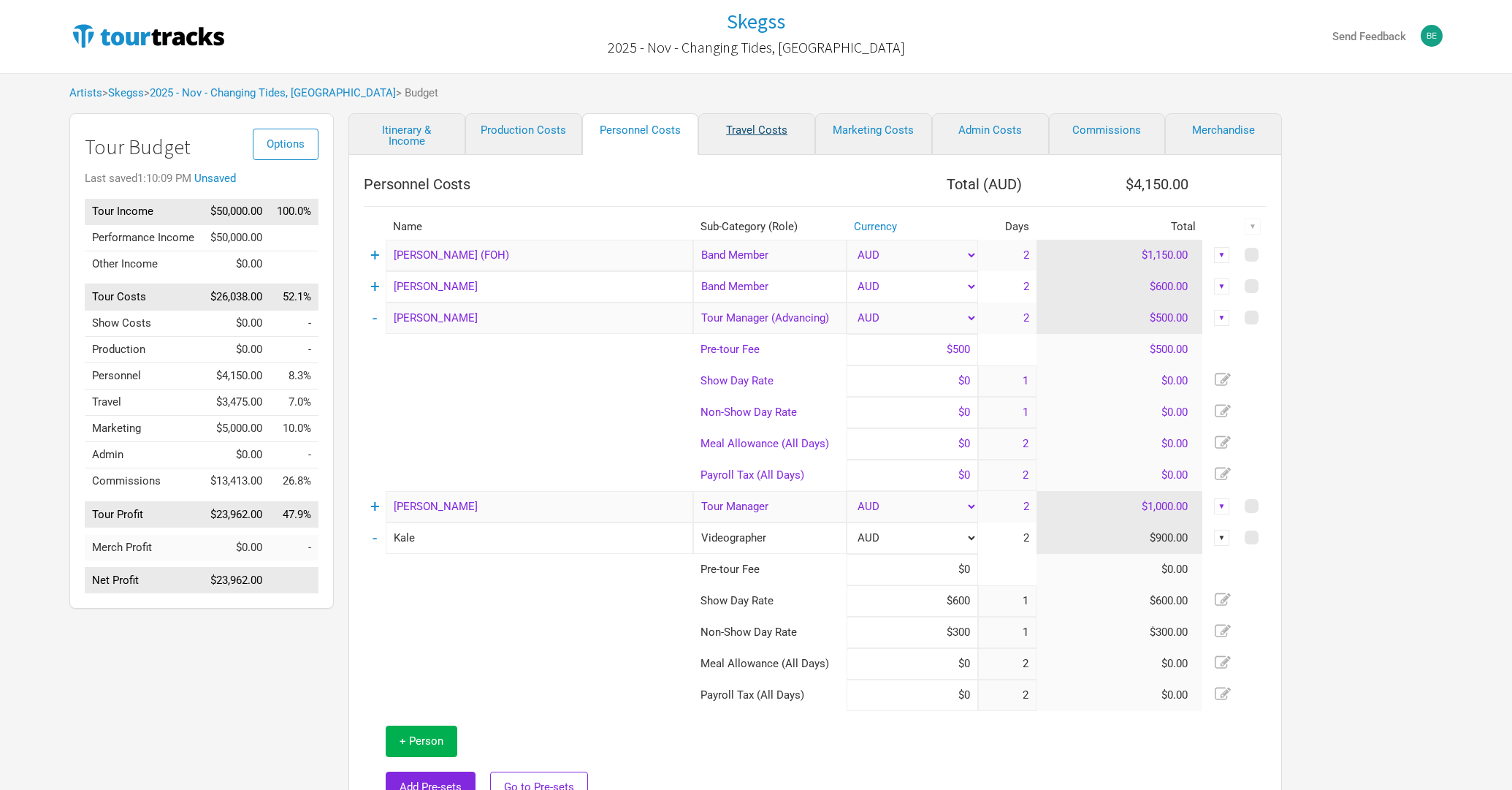
select select "Show Days"
select select "USD"
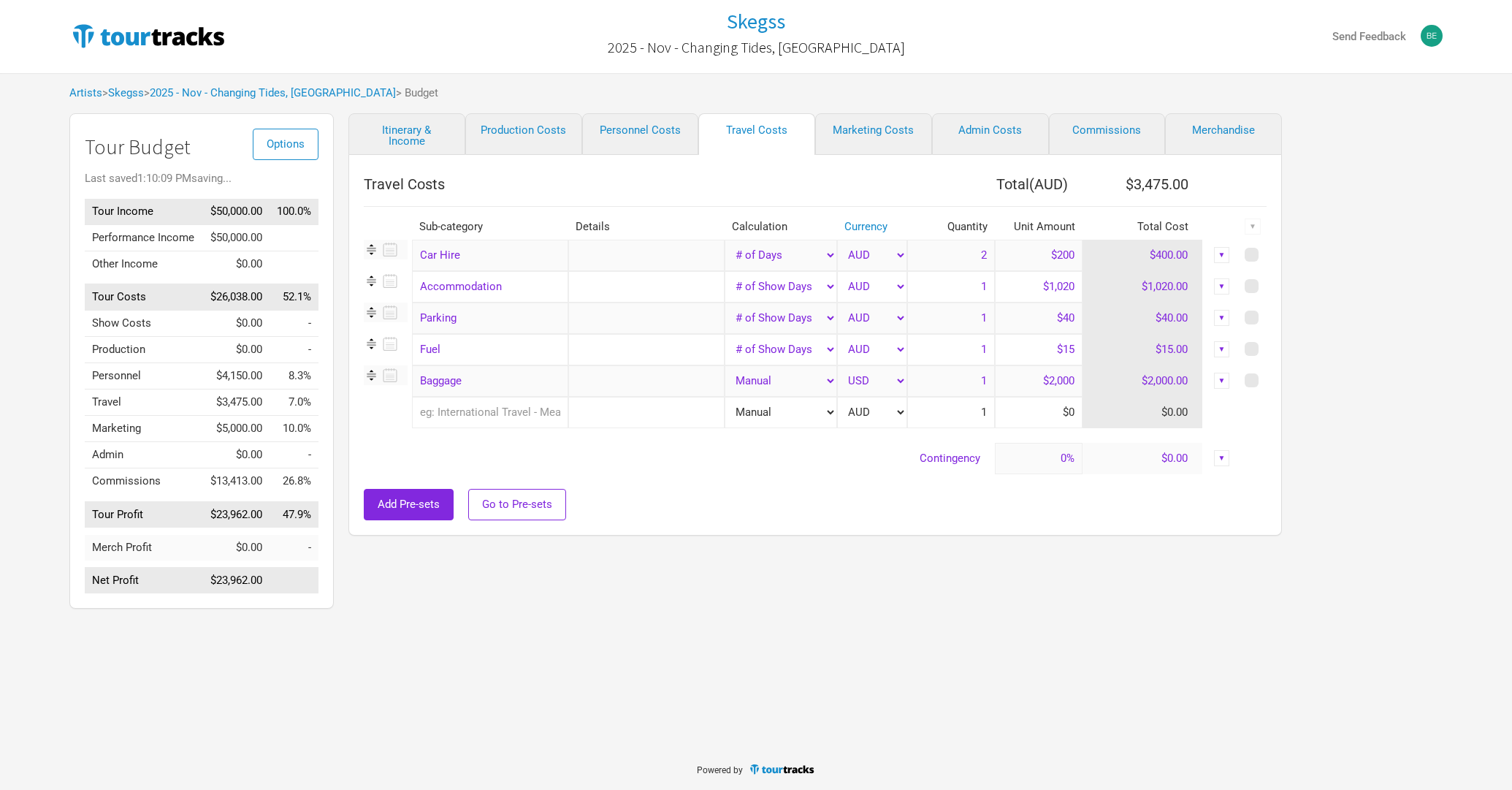
click at [1019, 278] on input "$1,020" at bounding box center [1040, 287] width 88 height 32
type input "$1,200"
click at [642, 496] on div "Add Pre-sets Go to Pre-sets" at bounding box center [815, 504] width 903 height 32
click at [1253, 376] on span at bounding box center [1251, 381] width 13 height 13
click at [1267, 377] on input "checkbox" at bounding box center [1271, 382] width 10 height 10
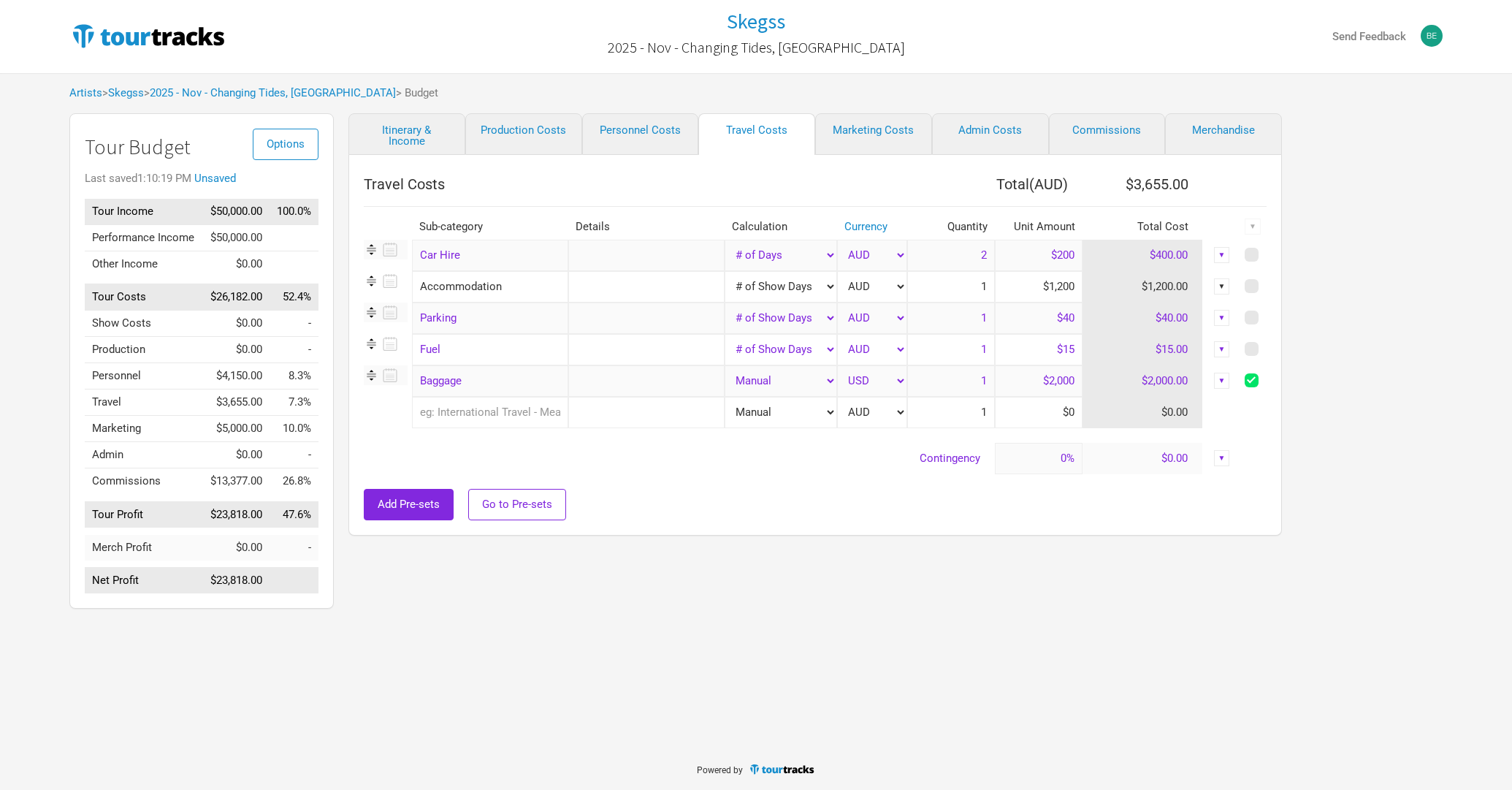
checkbox input "true"
click at [1253, 226] on div "▼" at bounding box center [1252, 226] width 16 height 16
click at [1199, 321] on link "Delete" at bounding box center [1214, 326] width 78 height 11
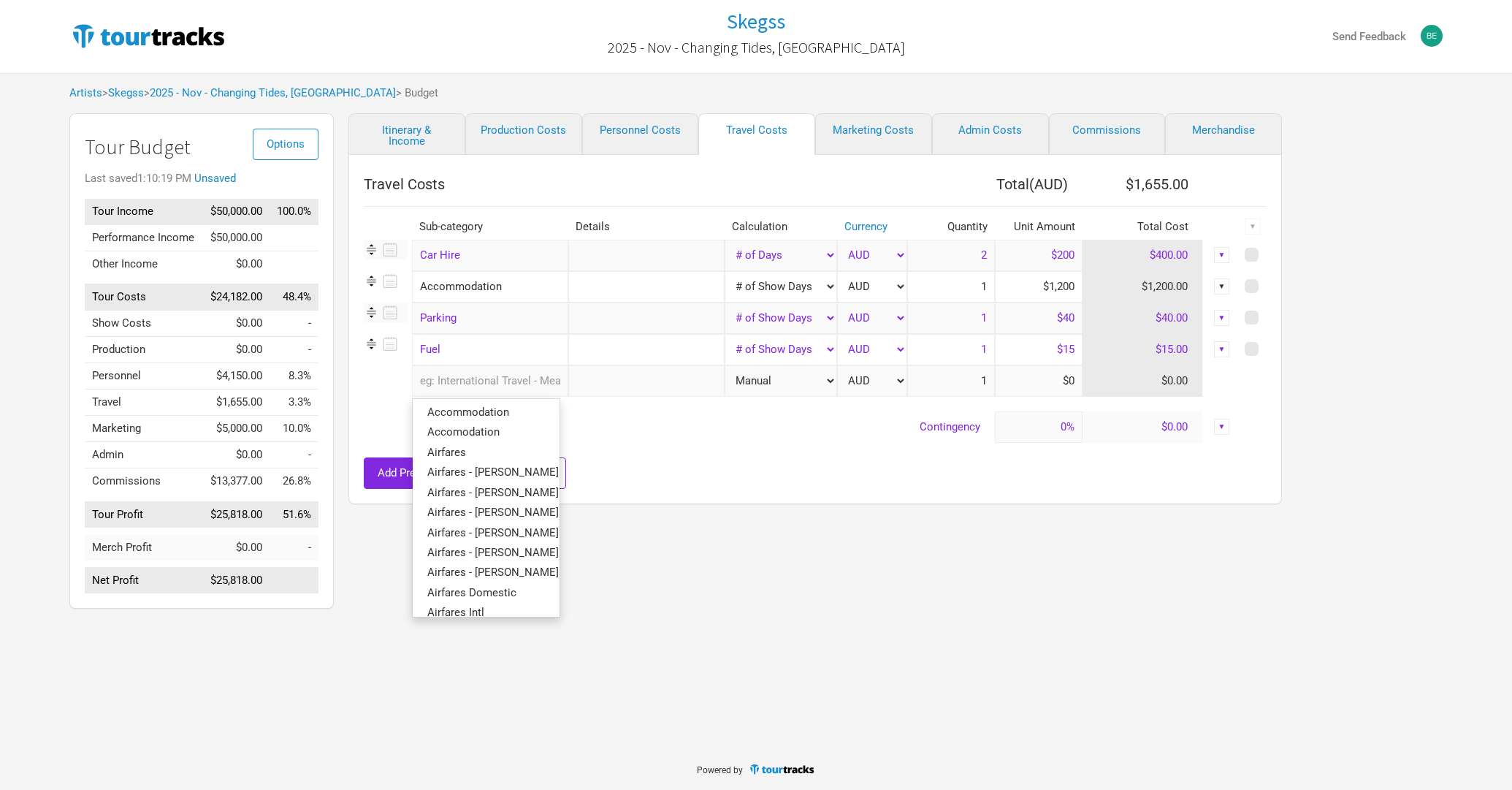
click at [544, 380] on input "text" at bounding box center [490, 381] width 156 height 32
type input "a"
type input "air"
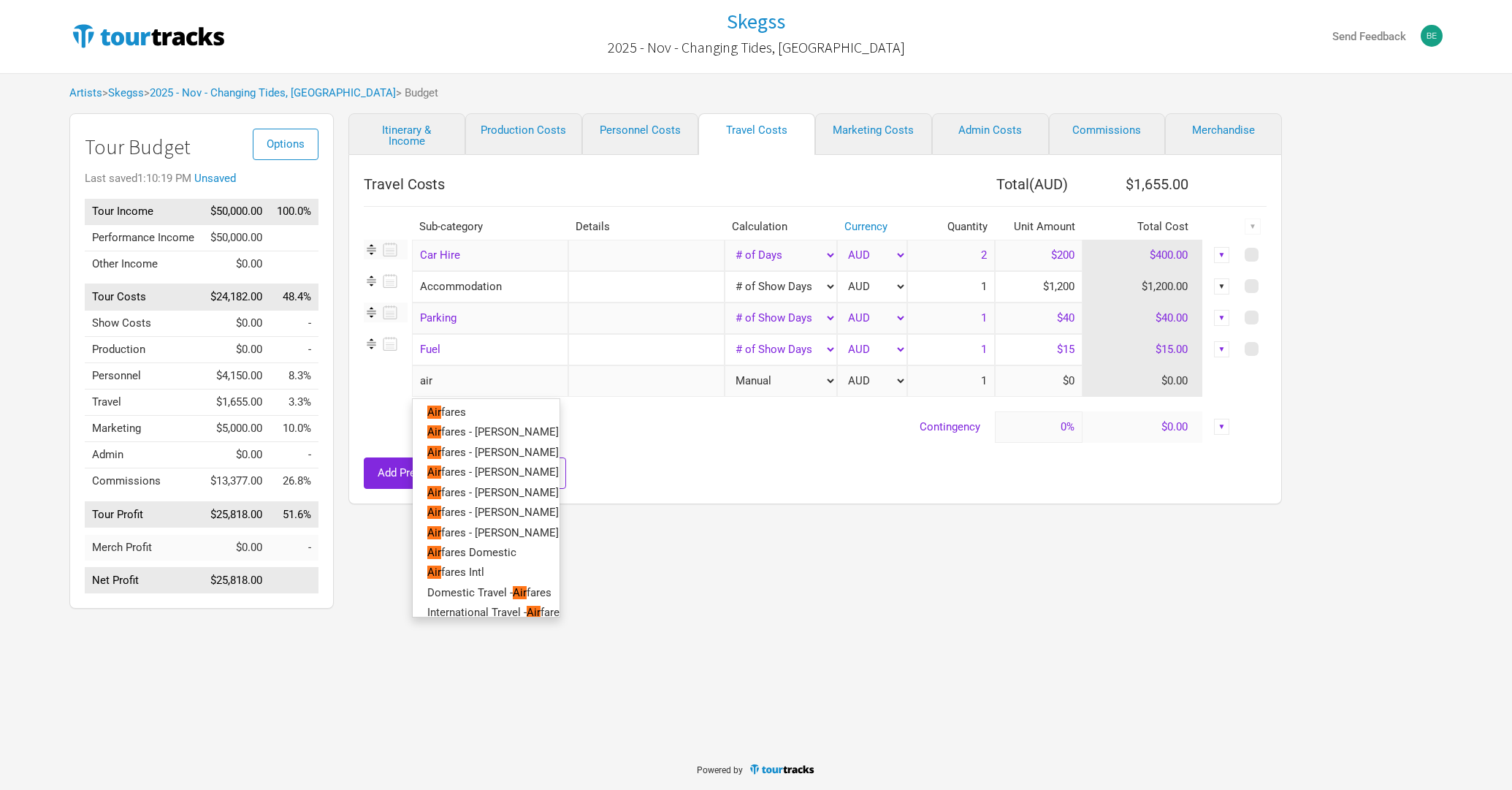
type input "airf"
type input "airfa"
type input "Airfares - [PERSON_NAME]"
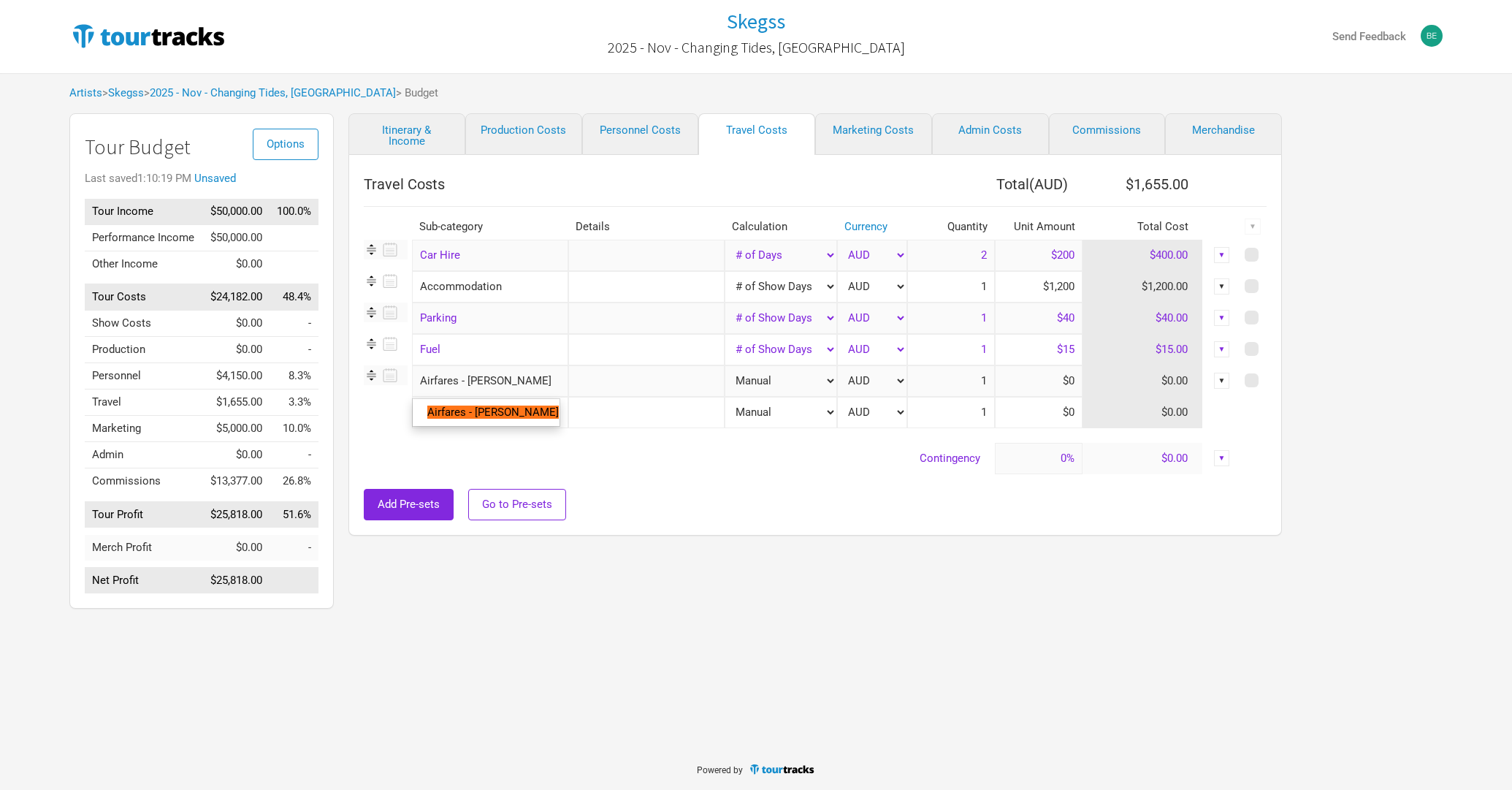
click at [651, 368] on input "text" at bounding box center [646, 381] width 156 height 32
type input "OOL - [PERSON_NAME]"
click at [1004, 377] on input at bounding box center [1040, 381] width 88 height 32
type input "$300"
click at [805, 466] on td "Contingency" at bounding box center [679, 458] width 631 height 32
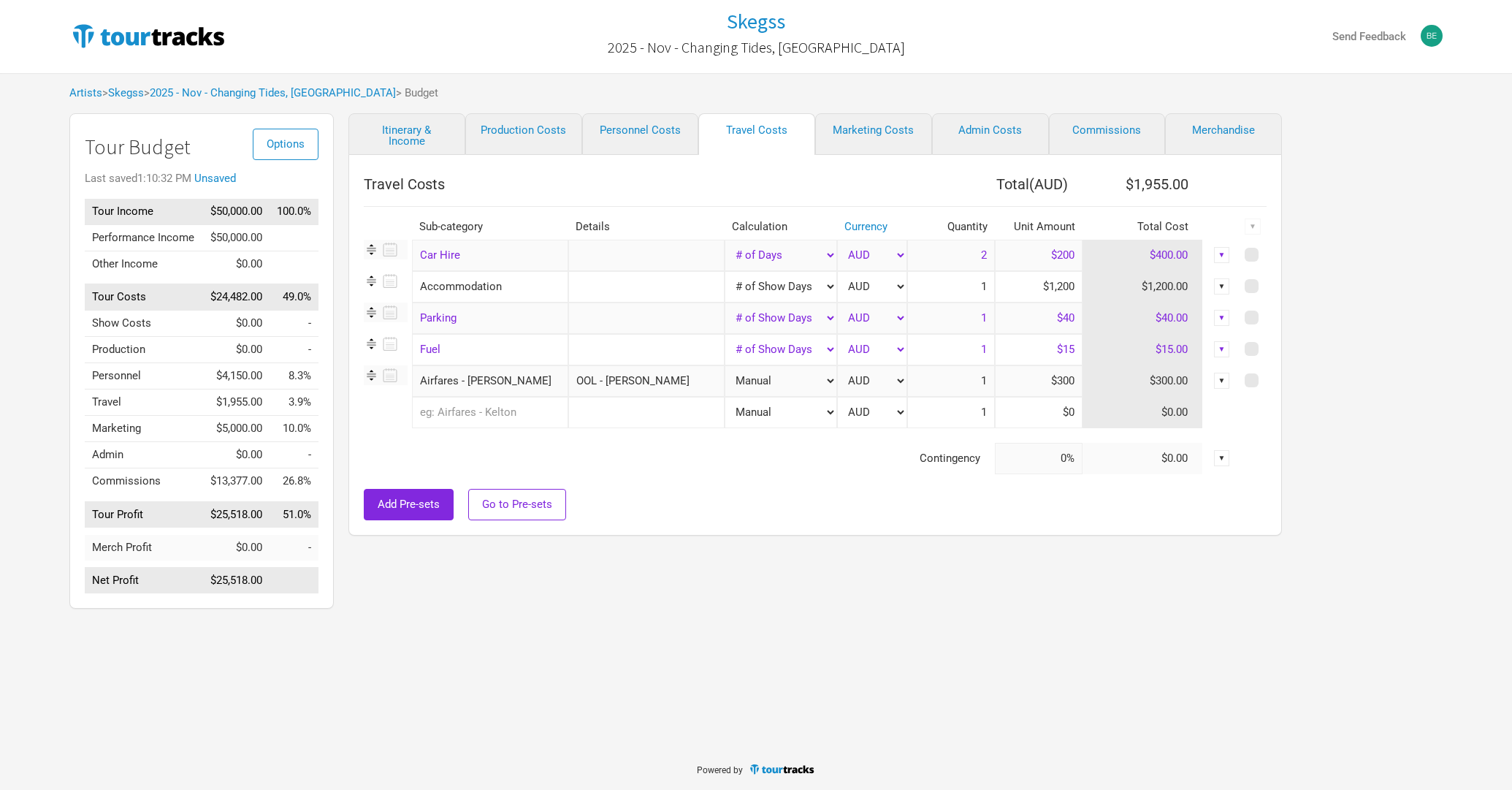
click at [1040, 257] on input "$200" at bounding box center [1040, 255] width 88 height 32
click at [505, 419] on input "text" at bounding box center [490, 412] width 156 height 32
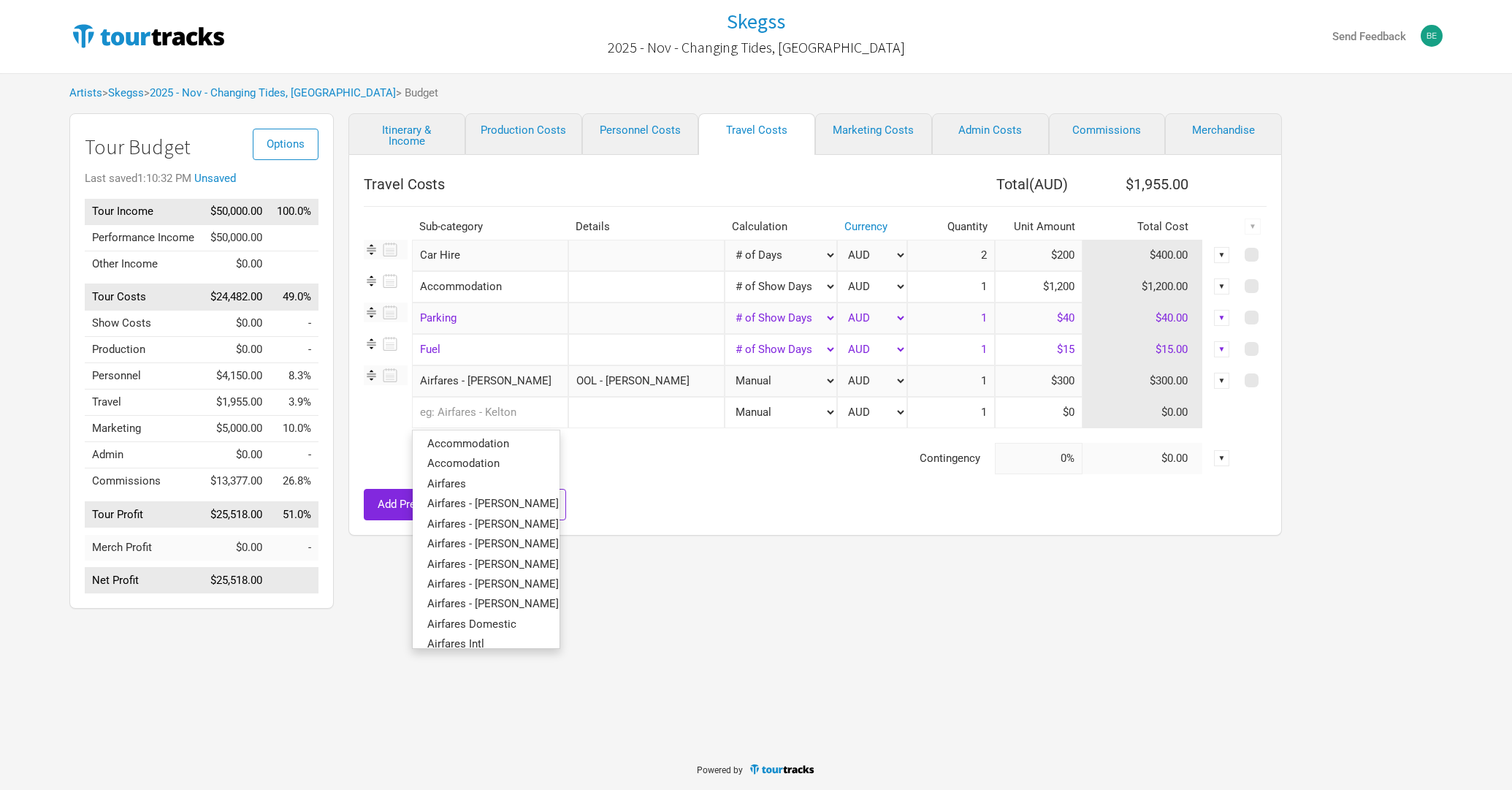
click at [1022, 337] on input "$15" at bounding box center [1040, 349] width 88 height 32
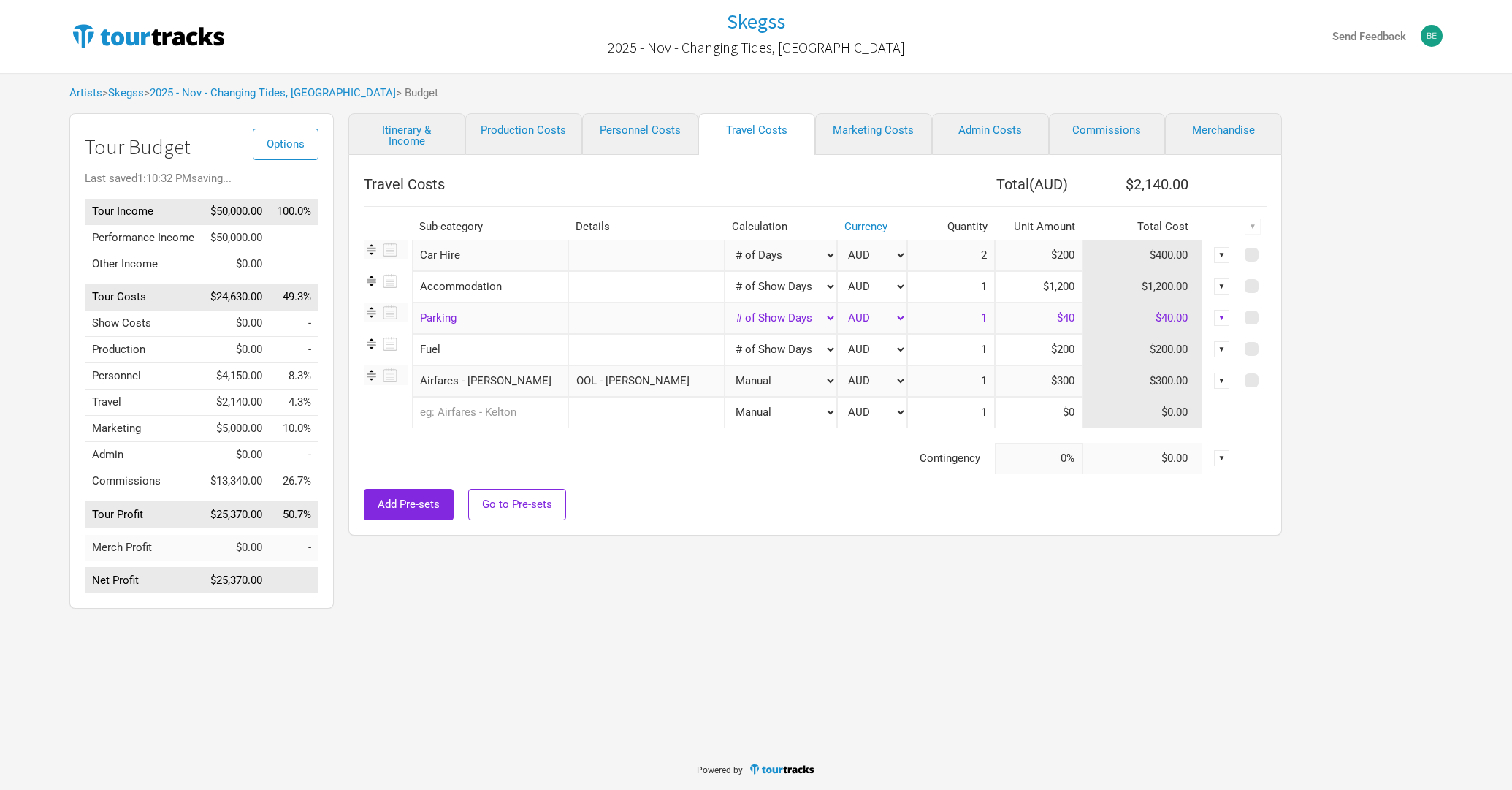
type input "$200"
click at [758, 490] on div "Add Pre-sets Go to Pre-sets" at bounding box center [815, 504] width 903 height 32
click at [869, 136] on link "Marketing Costs" at bounding box center [874, 133] width 117 height 41
select select "% of Gross"
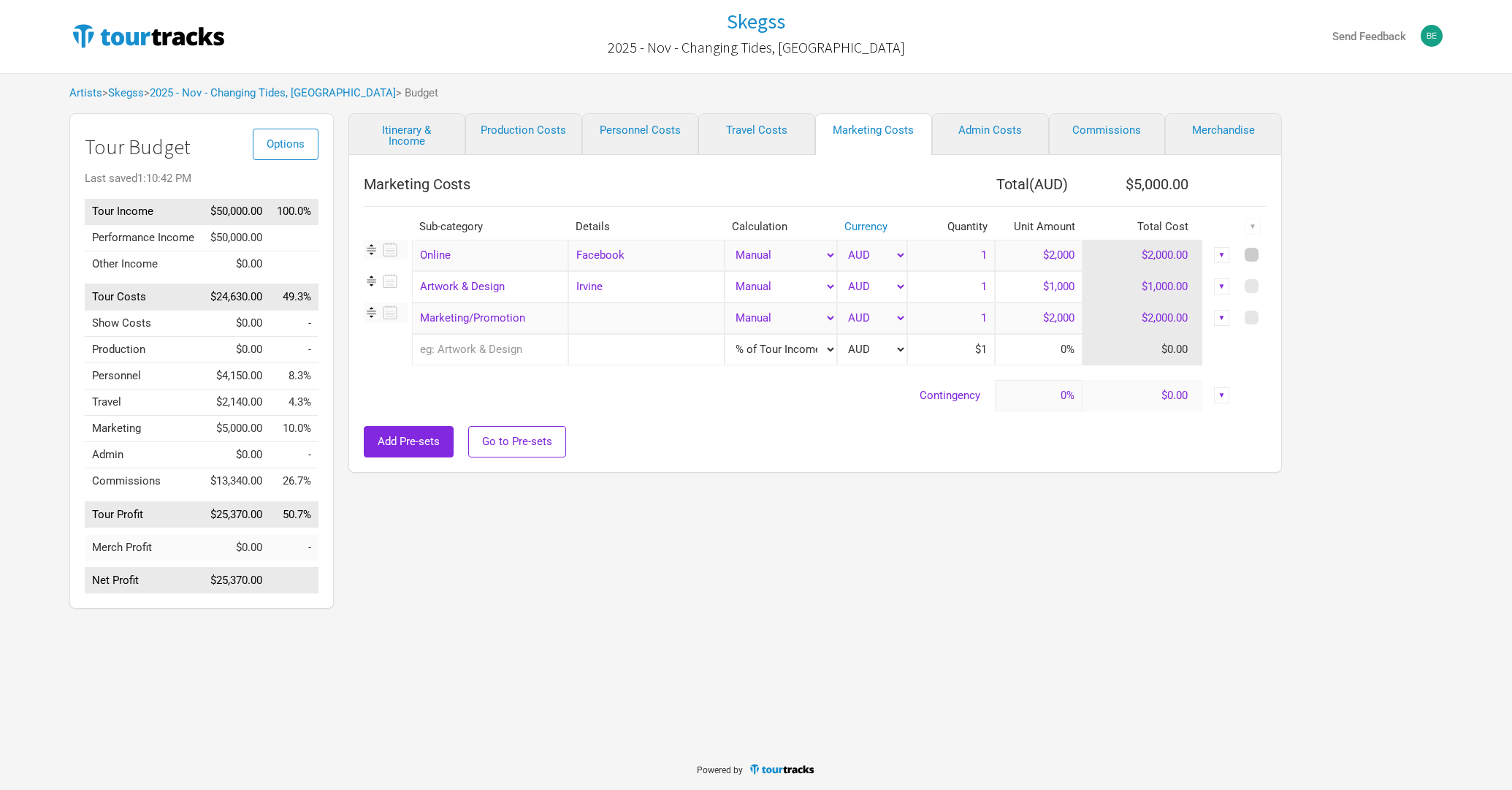
click at [1250, 257] on span at bounding box center [1251, 254] width 13 height 13
click at [1267, 257] on input "checkbox" at bounding box center [1271, 256] width 10 height 10
checkbox input "true"
click at [1249, 279] on span at bounding box center [1251, 286] width 13 height 13
click at [1267, 282] on input "checkbox" at bounding box center [1271, 287] width 10 height 10
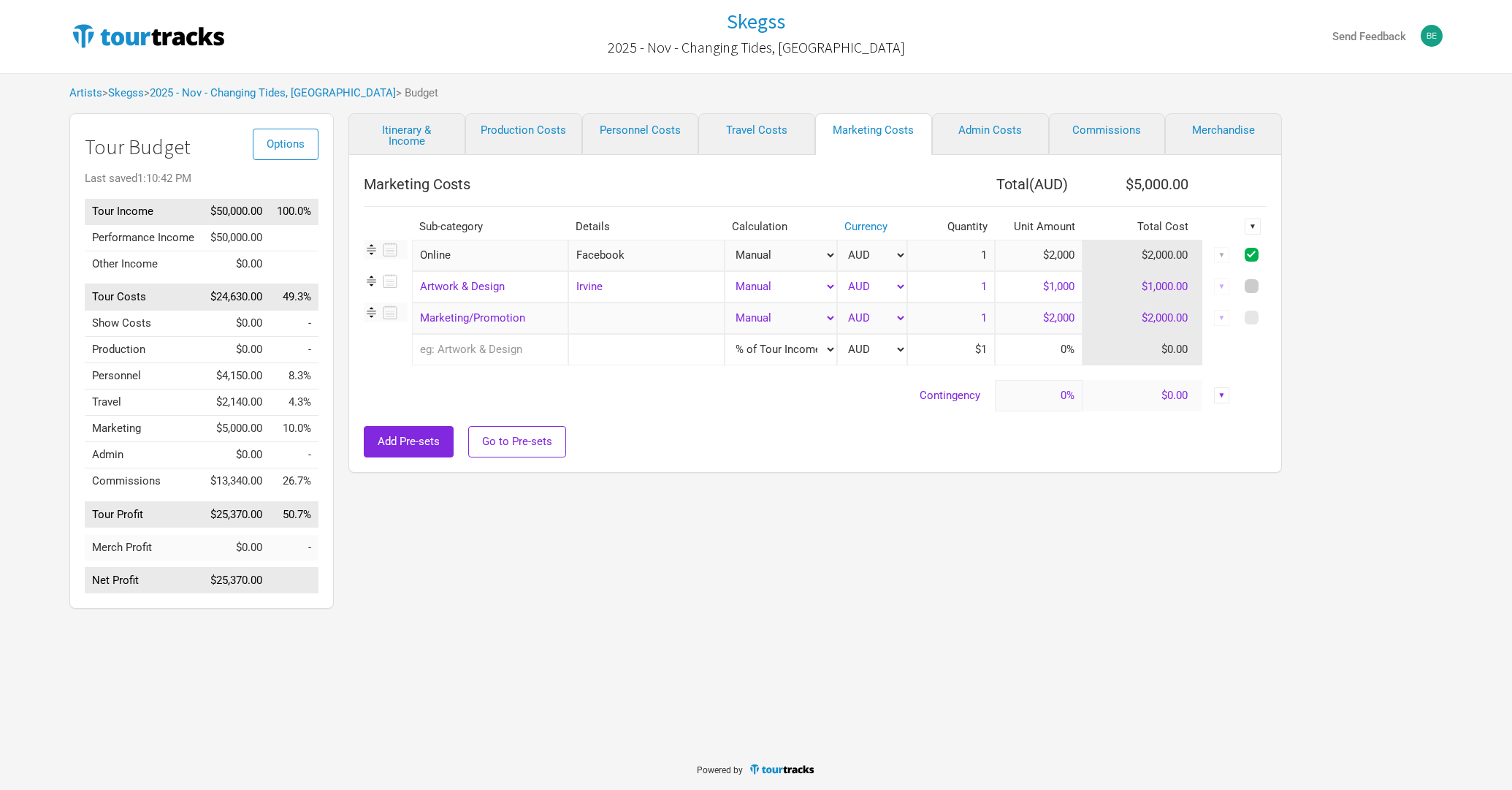
checkbox input "true"
click at [1249, 312] on span at bounding box center [1251, 317] width 13 height 13
click at [1267, 314] on input "checkbox" at bounding box center [1271, 318] width 10 height 10
checkbox input "true"
click at [1249, 223] on div "▼" at bounding box center [1252, 226] width 16 height 16
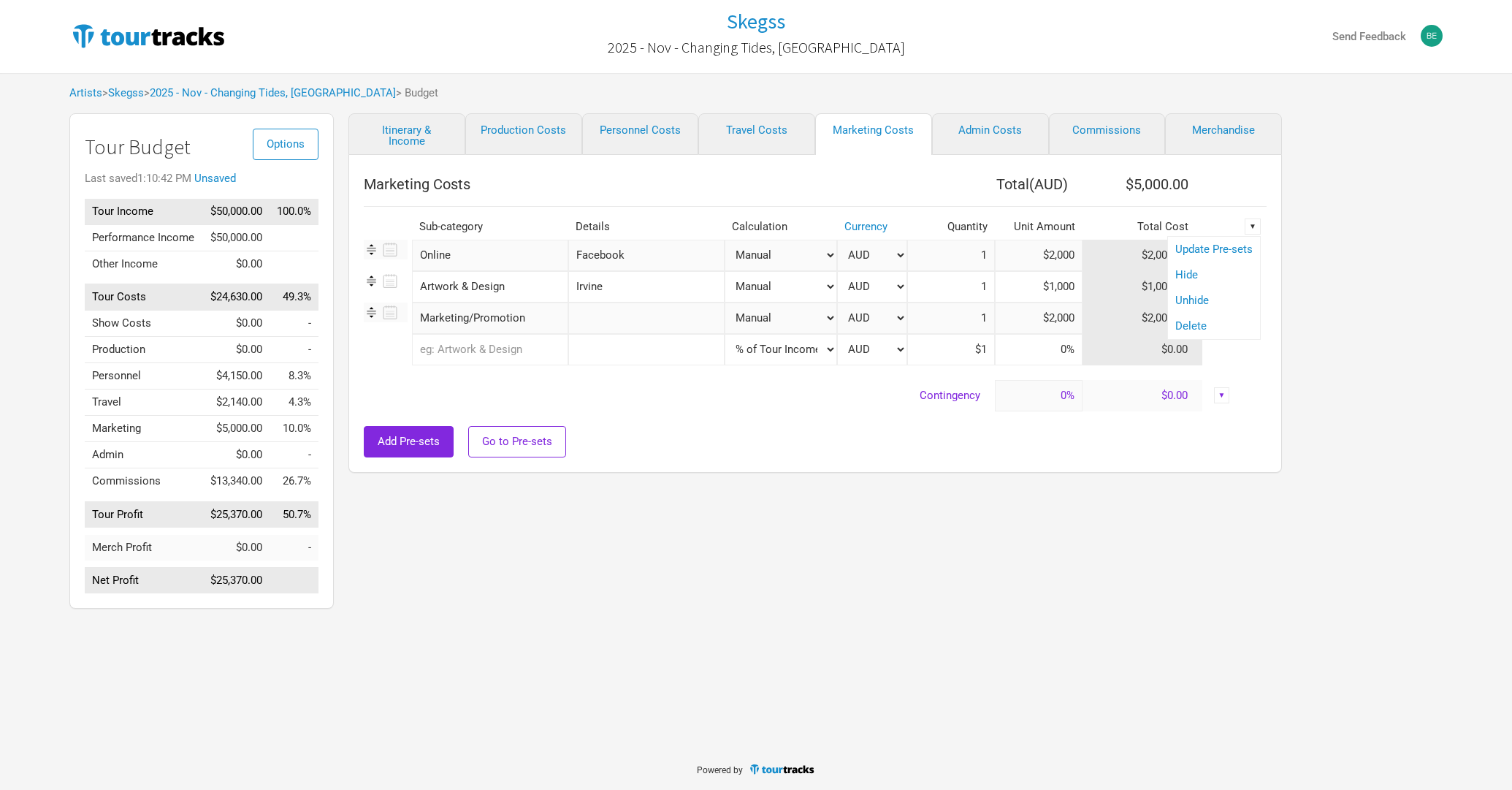
click at [1204, 326] on link "Delete" at bounding box center [1214, 326] width 78 height 11
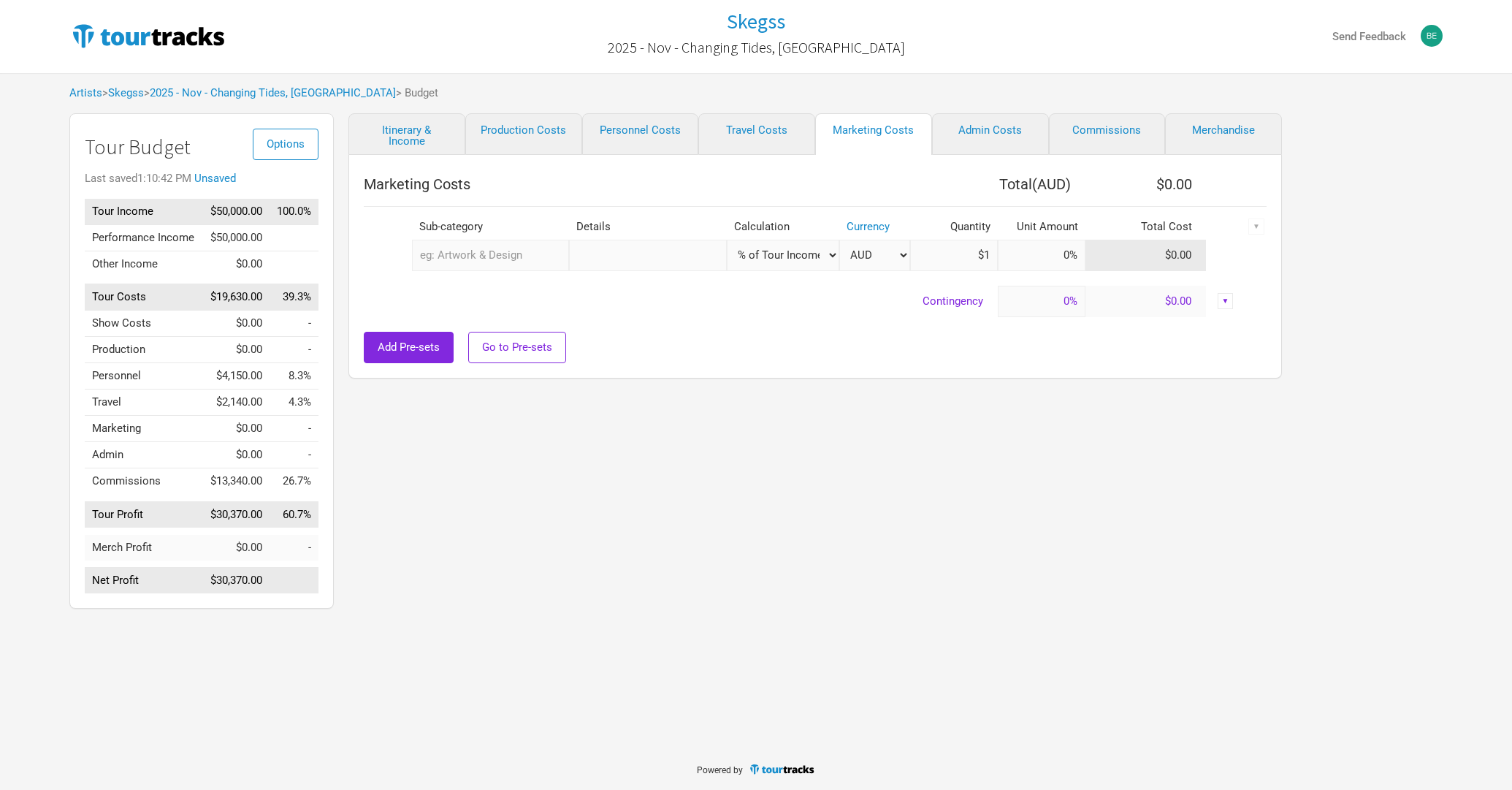
click at [1005, 111] on div "Artists > Skegss > 2025 - Nov - Changing Tides, [GEOGRAPHIC_DATA] > Budget" at bounding box center [756, 93] width 1403 height 40
click at [1026, 128] on link "Admin Costs" at bounding box center [991, 133] width 117 height 41
click at [1119, 131] on link "Commissions" at bounding box center [1108, 133] width 117 height 41
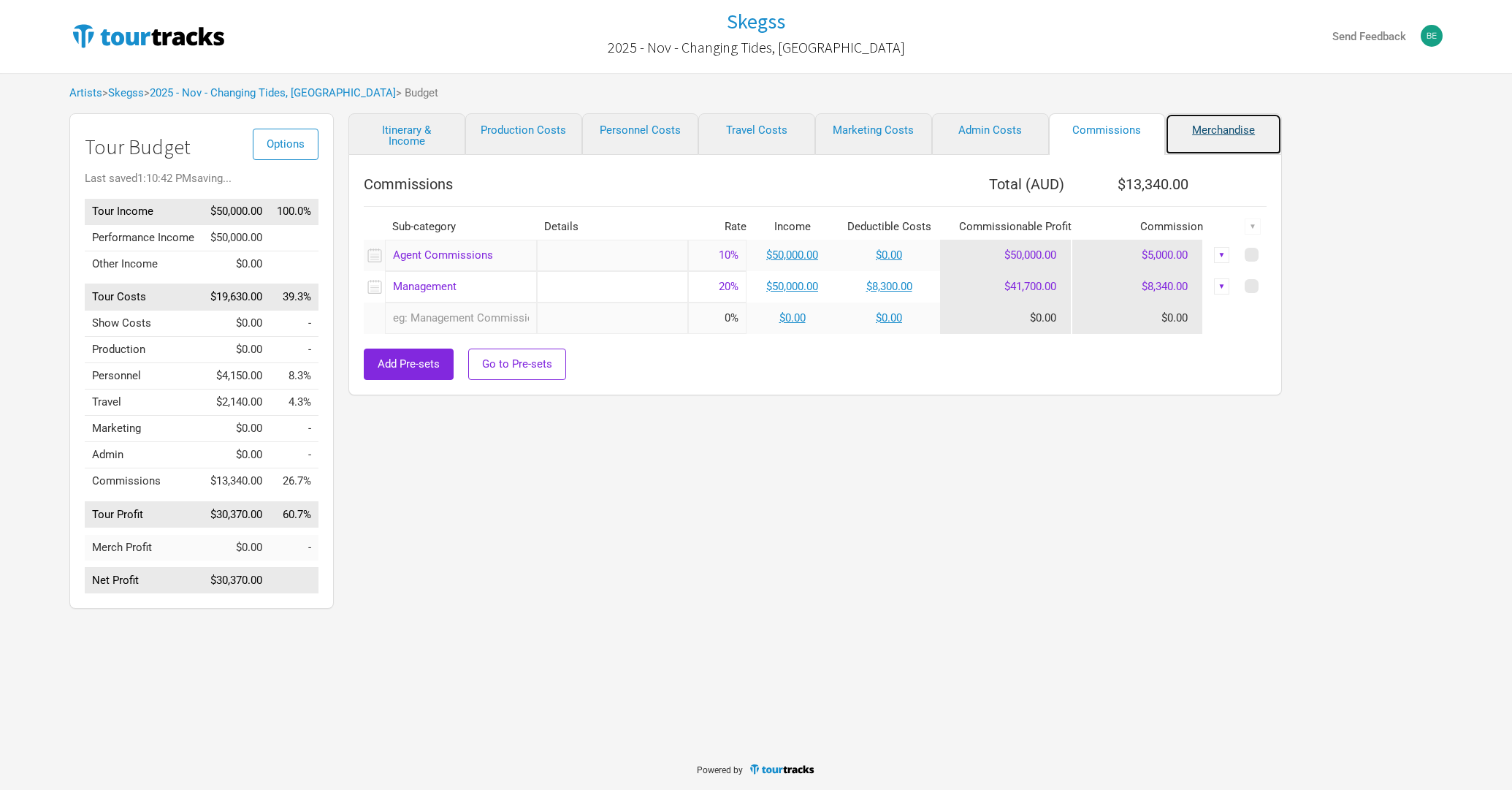
click at [1204, 134] on link "Merchandise" at bounding box center [1224, 133] width 117 height 41
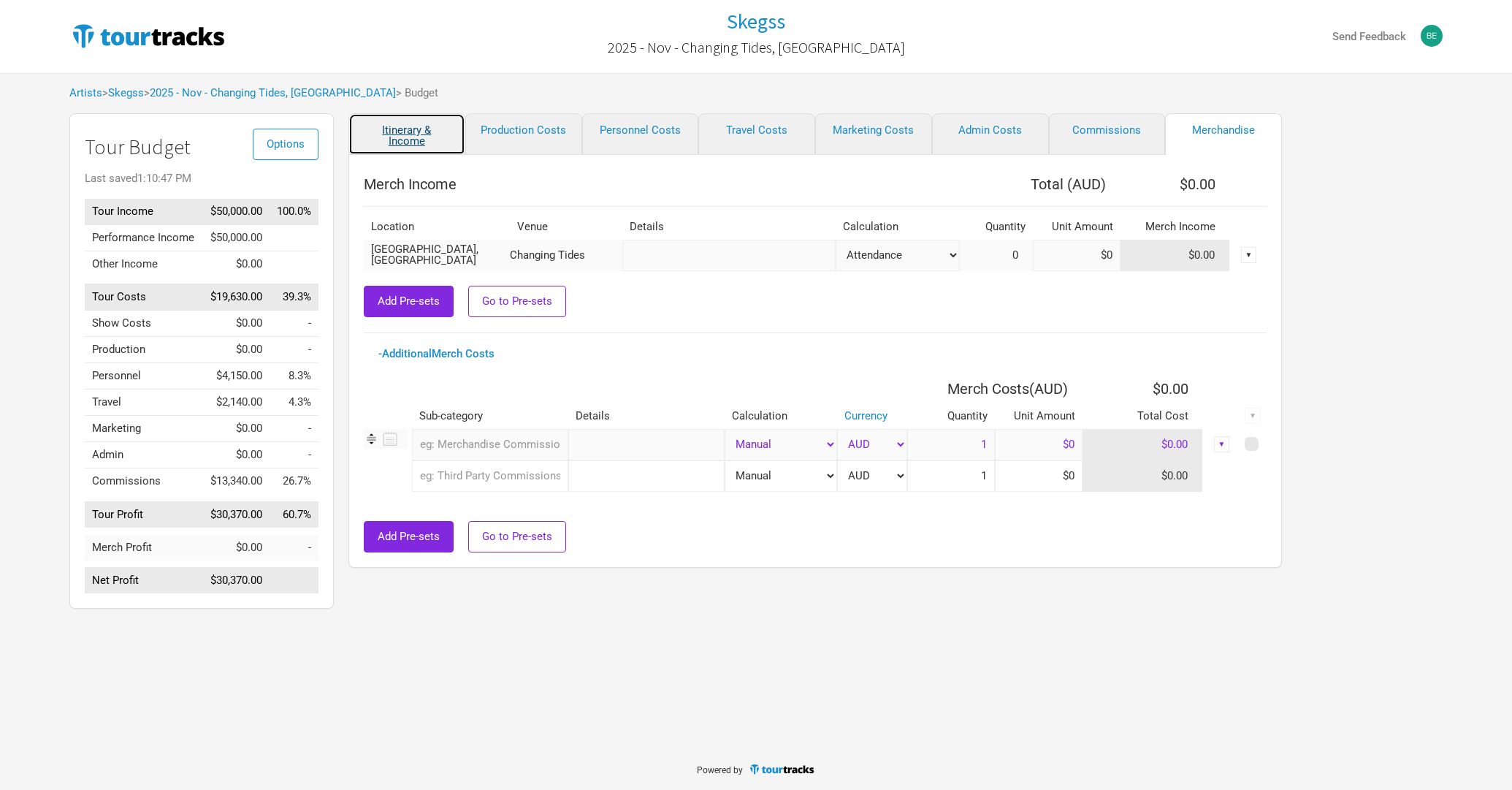
drag, startPoint x: 450, startPoint y: 140, endPoint x: 441, endPoint y: 138, distance: 9.2
click at [441, 138] on link "Itinerary & Income" at bounding box center [407, 133] width 117 height 41
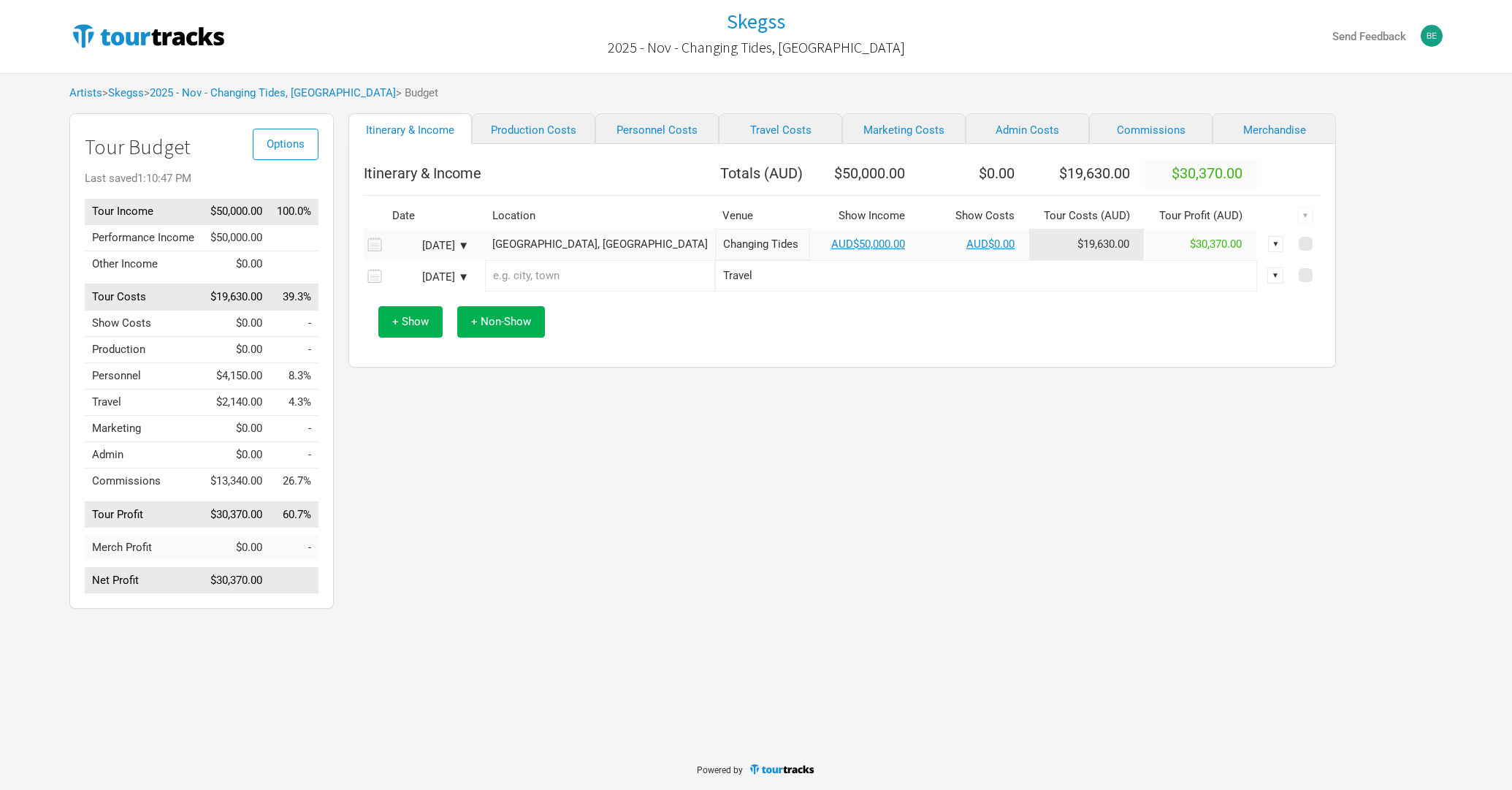
click at [447, 478] on div "Itinerary & Income Production Costs Personnel Costs Travel Costs Marketing Cost…" at bounding box center [827, 364] width 988 height 503
